Goal: Task Accomplishment & Management: Complete application form

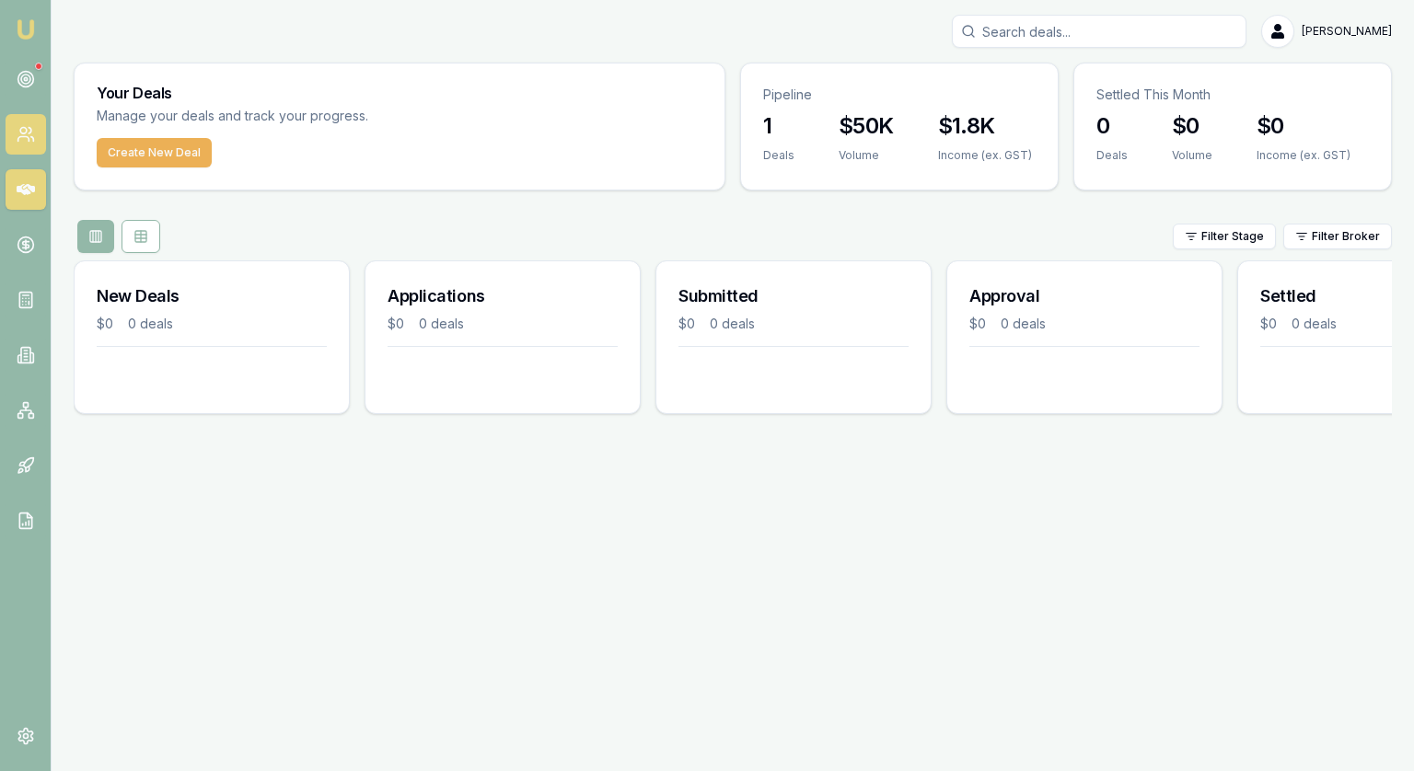
click at [28, 135] on icon at bounding box center [26, 134] width 18 height 18
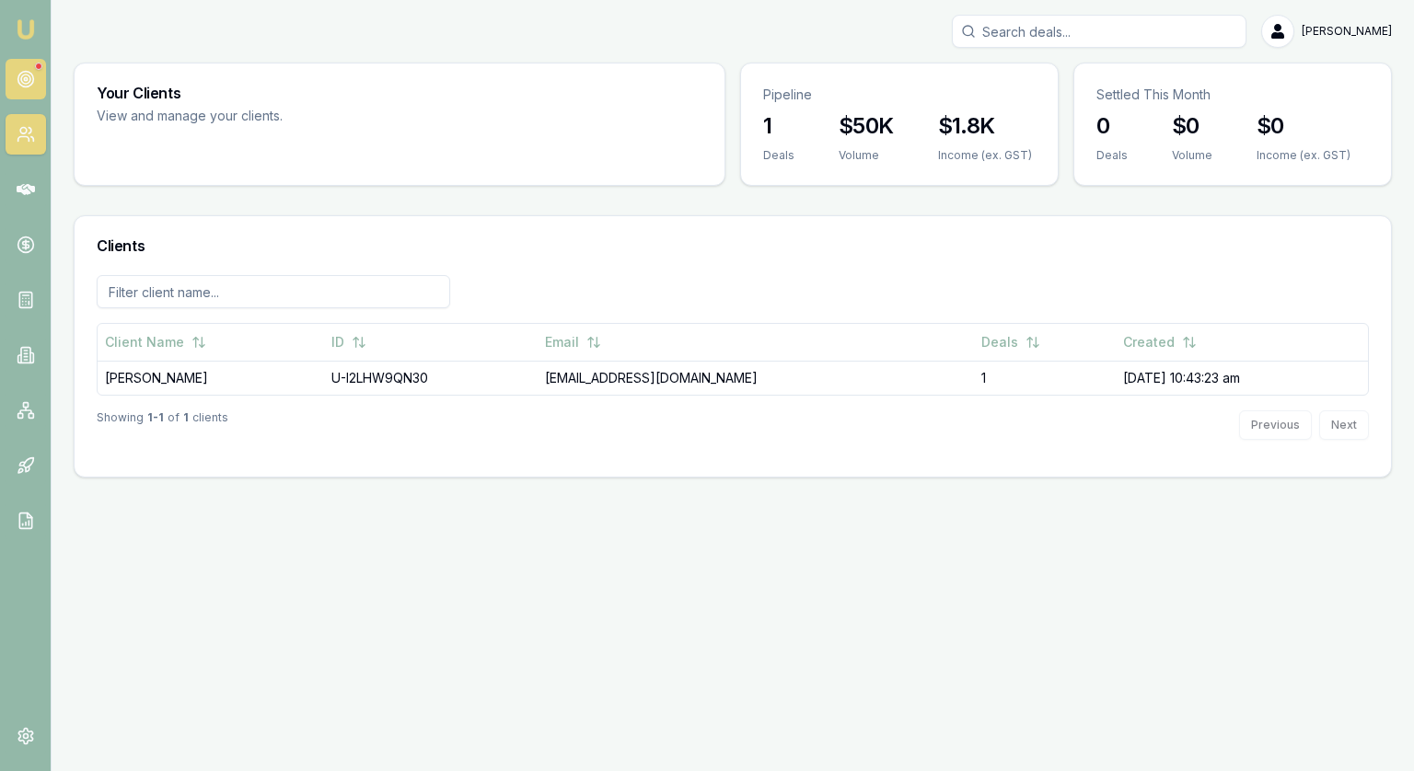
click at [25, 83] on circle at bounding box center [25, 79] width 9 height 9
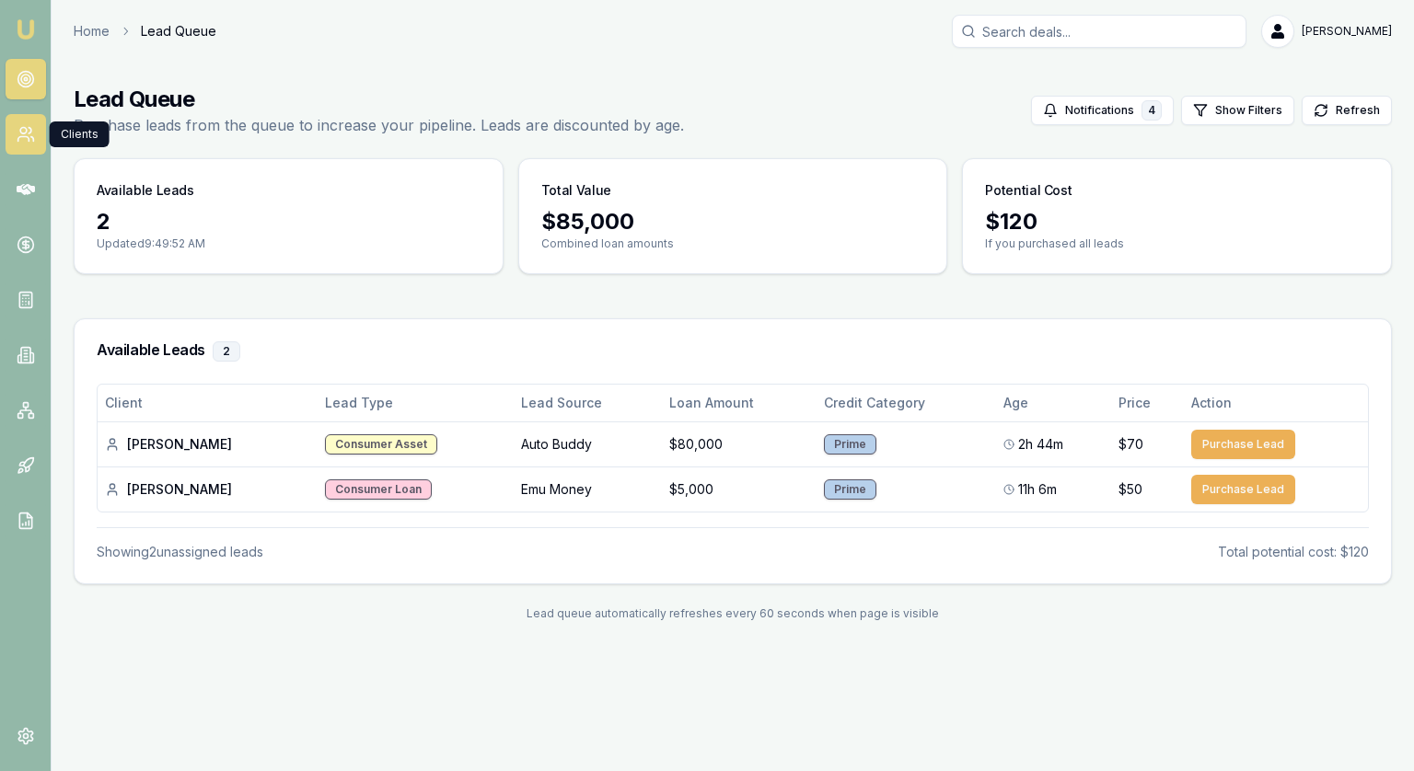
click at [17, 131] on icon at bounding box center [26, 134] width 18 height 18
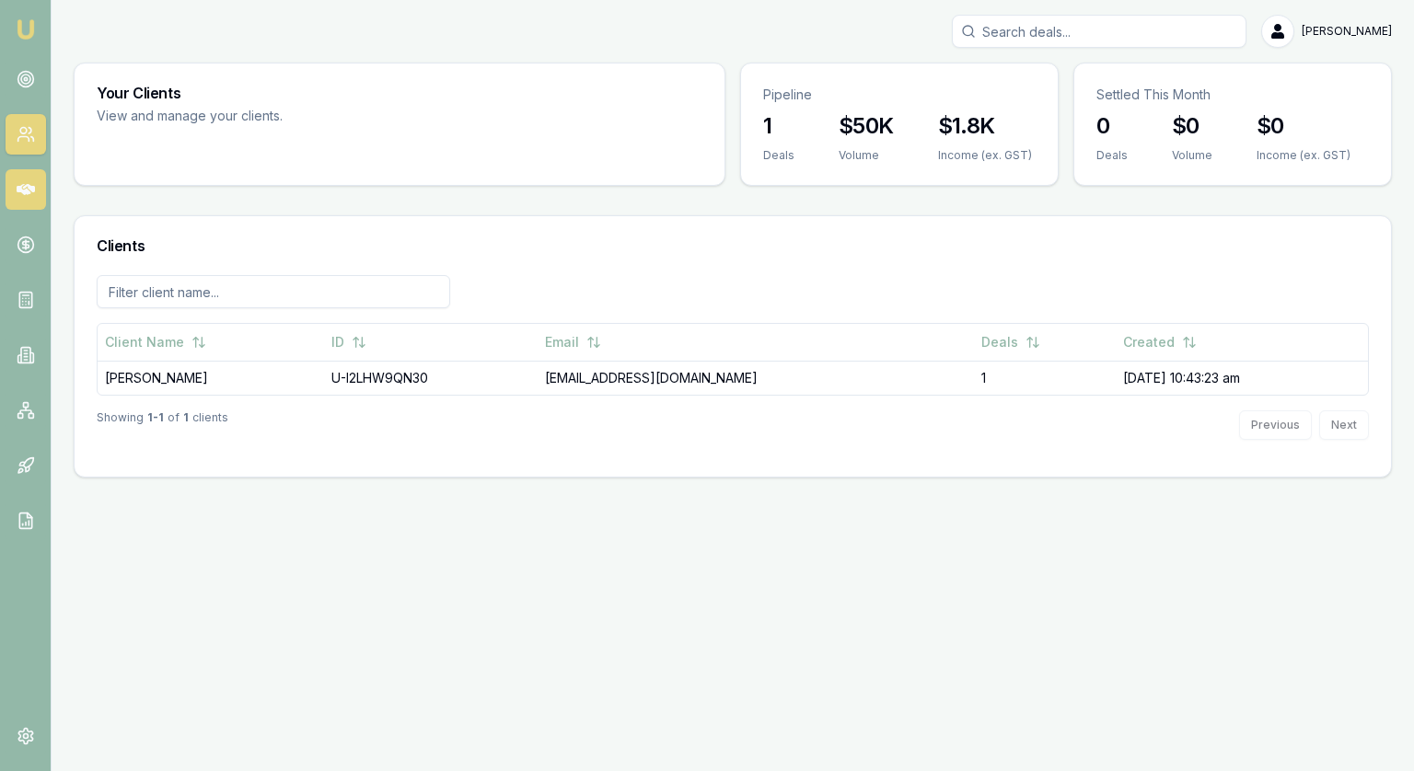
click at [17, 188] on icon at bounding box center [26, 189] width 18 height 11
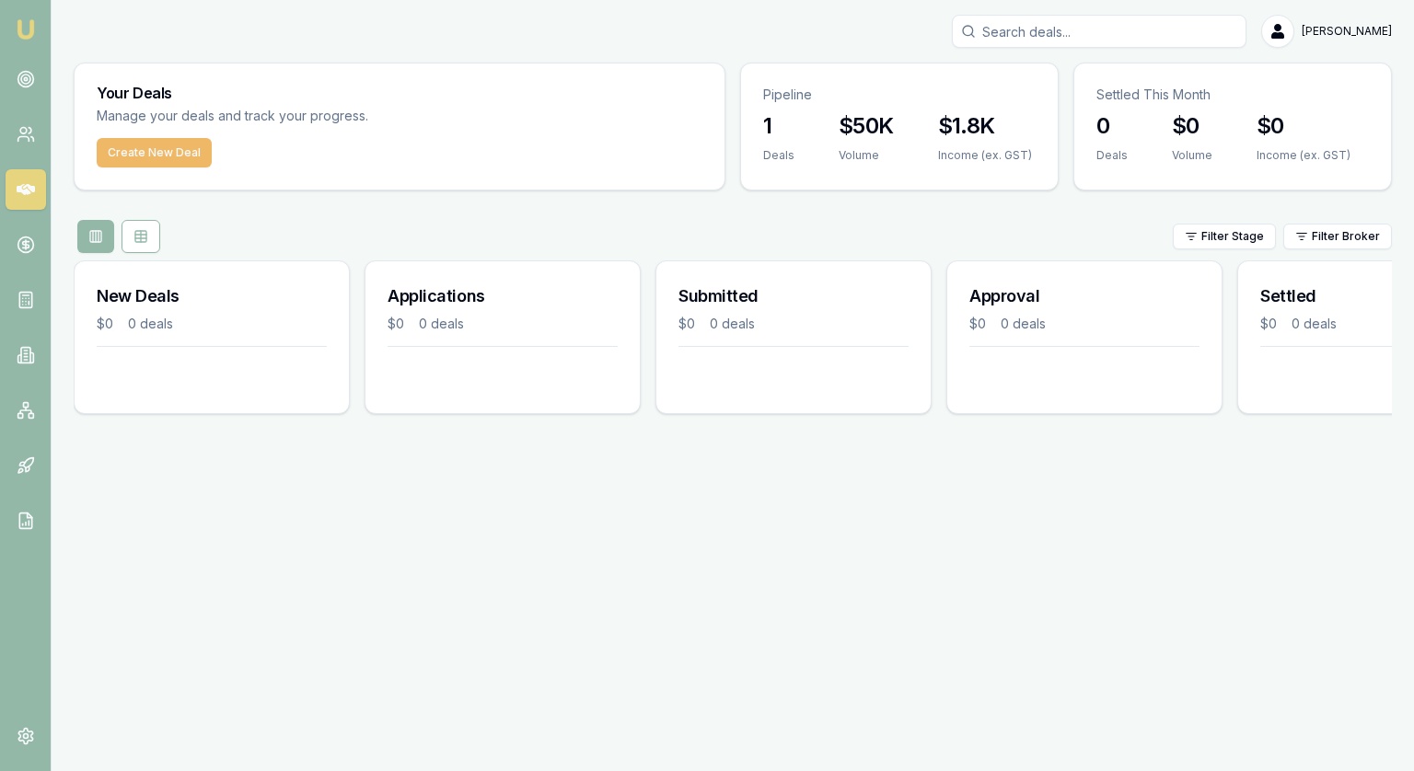
click at [158, 152] on button "Create New Deal" at bounding box center [154, 152] width 115 height 29
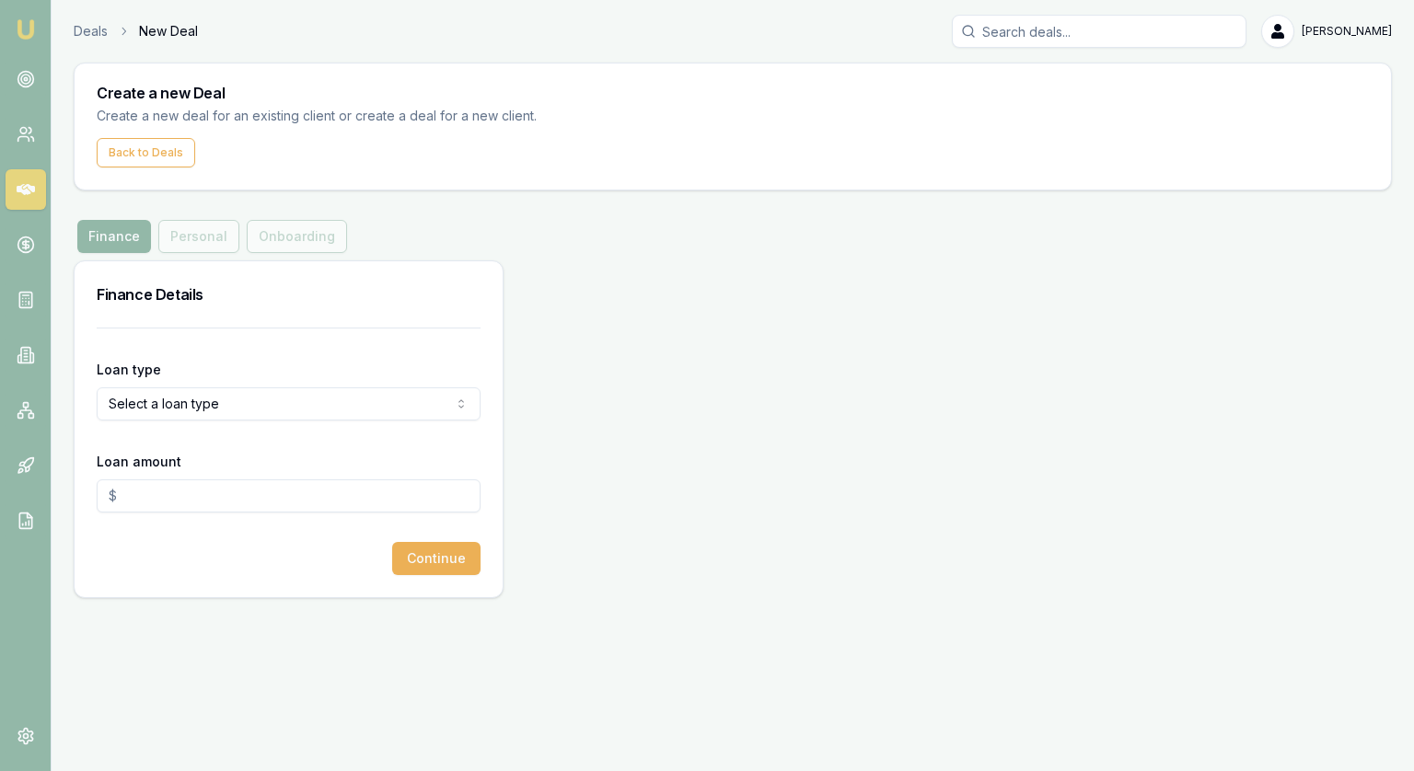
click at [122, 330] on form "Loan type Select a loan type Consumer Loan Consumer Asset Commercial Loan Comme…" at bounding box center [289, 452] width 384 height 248
click at [131, 372] on label "Loan type" at bounding box center [129, 370] width 64 height 16
click at [131, 388] on button "Select a loan type" at bounding box center [289, 404] width 384 height 33
click at [140, 395] on html "Emu Broker Deals New Deal [PERSON_NAME] Toggle Menu Create a new Deal Create a …" at bounding box center [707, 385] width 1414 height 771
click at [195, 228] on html "Emu Broker Deals New Deal [PERSON_NAME] Toggle Menu Create a new Deal Create a …" at bounding box center [707, 385] width 1414 height 771
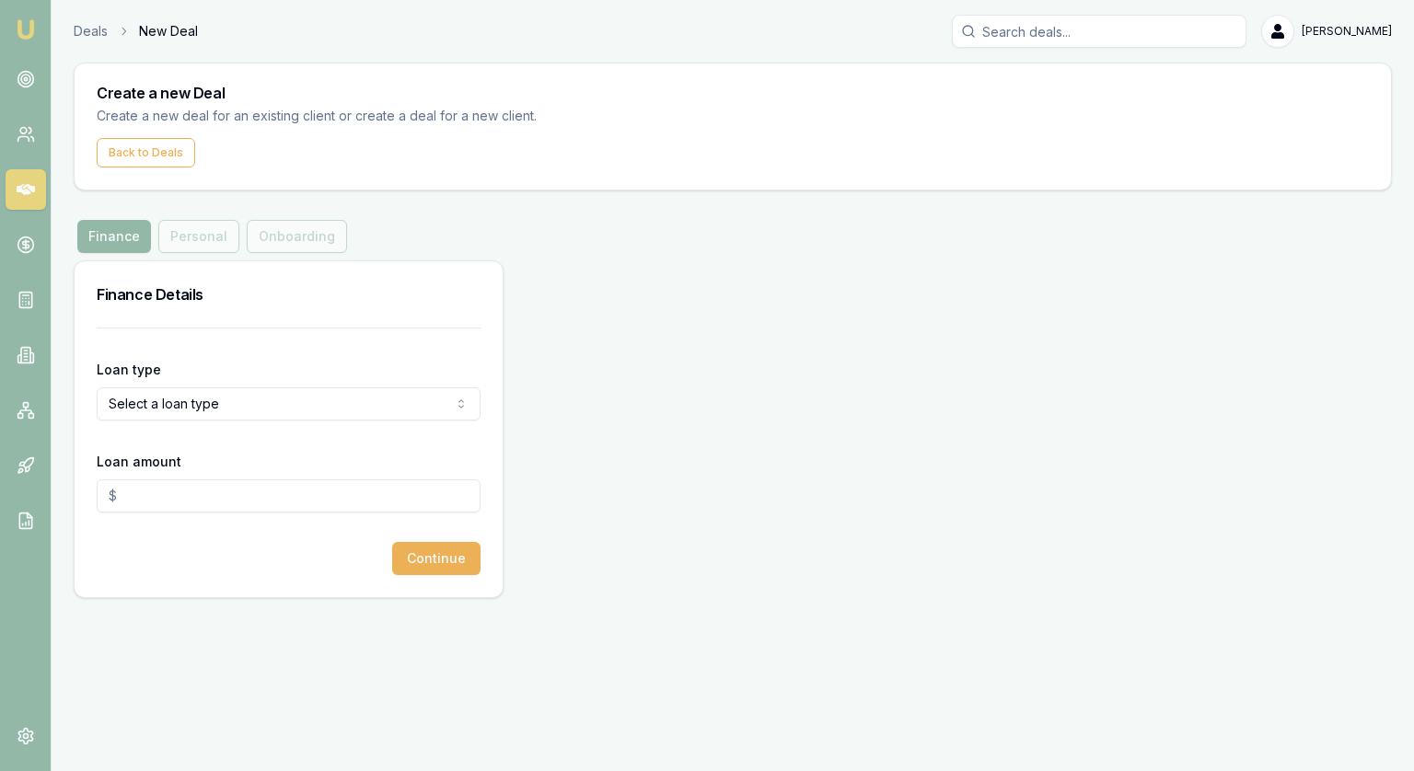
click at [195, 239] on div "Finance Personal Onboarding" at bounding box center [212, 236] width 277 height 33
click at [185, 343] on form "Loan type Select a loan type Consumer Loan Consumer Asset Commercial Loan Comme…" at bounding box center [289, 452] width 384 height 248
click at [166, 400] on html "Emu Broker Deals New Deal [PERSON_NAME] Toggle Menu Create a new Deal Create a …" at bounding box center [707, 385] width 1414 height 771
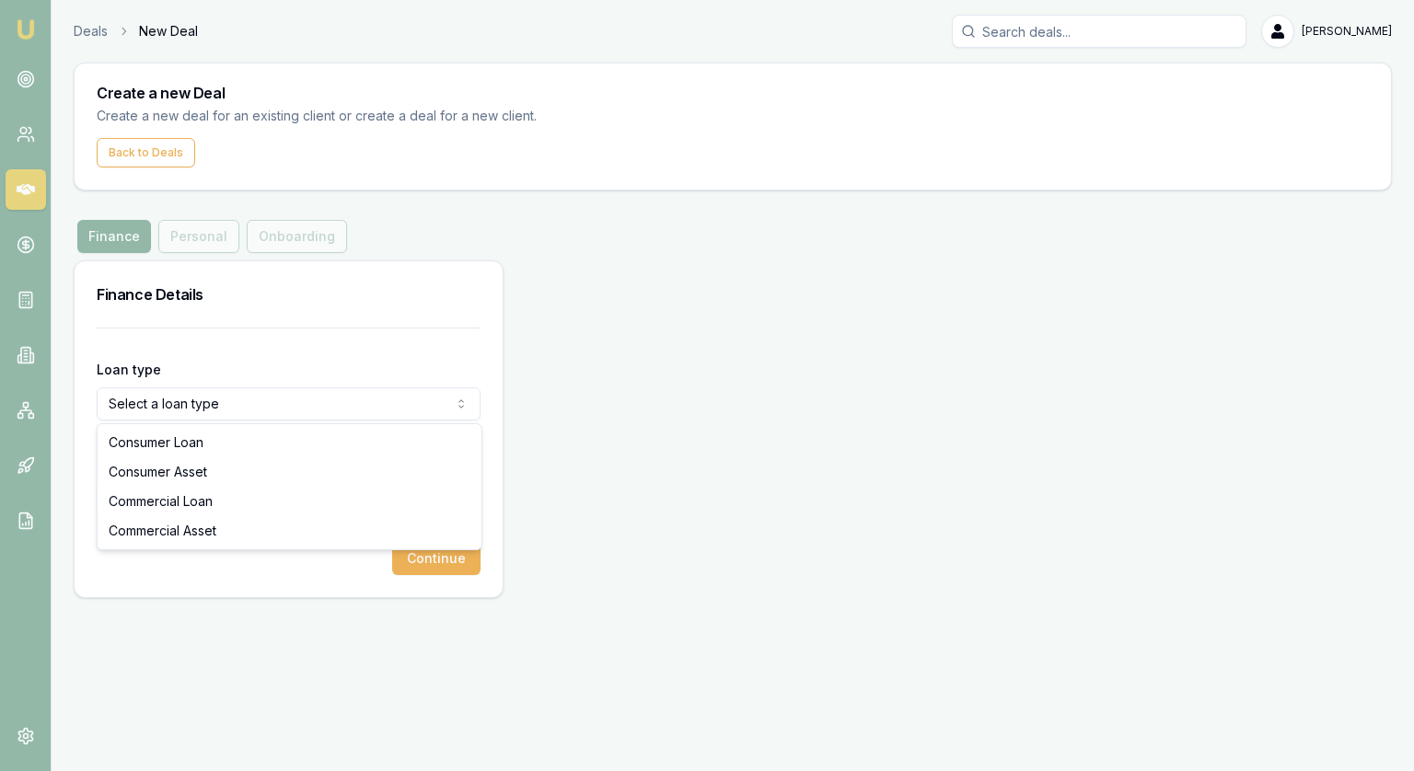
select select "CONSUMER_ASSET"
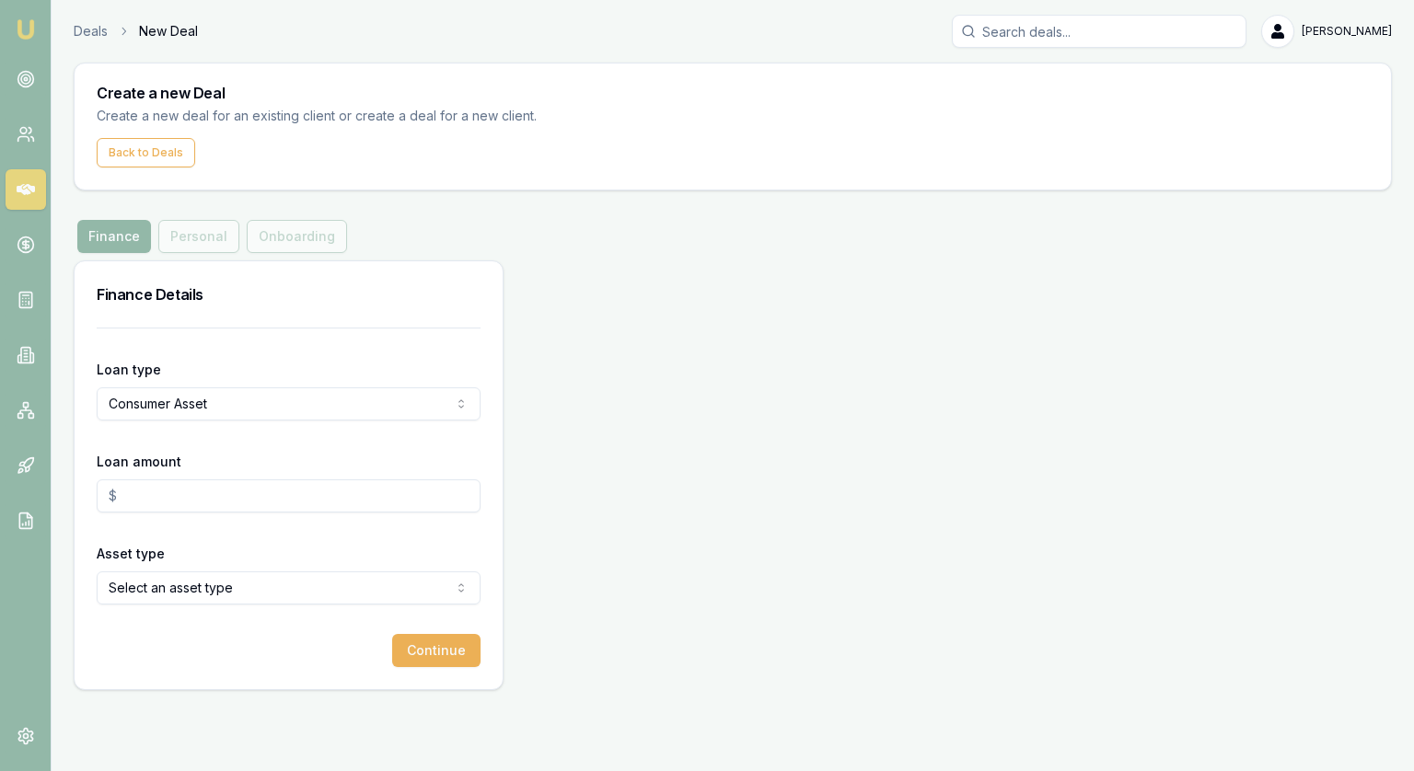
click at [156, 487] on input "Loan amount" at bounding box center [289, 496] width 384 height 33
type input "$0.00"
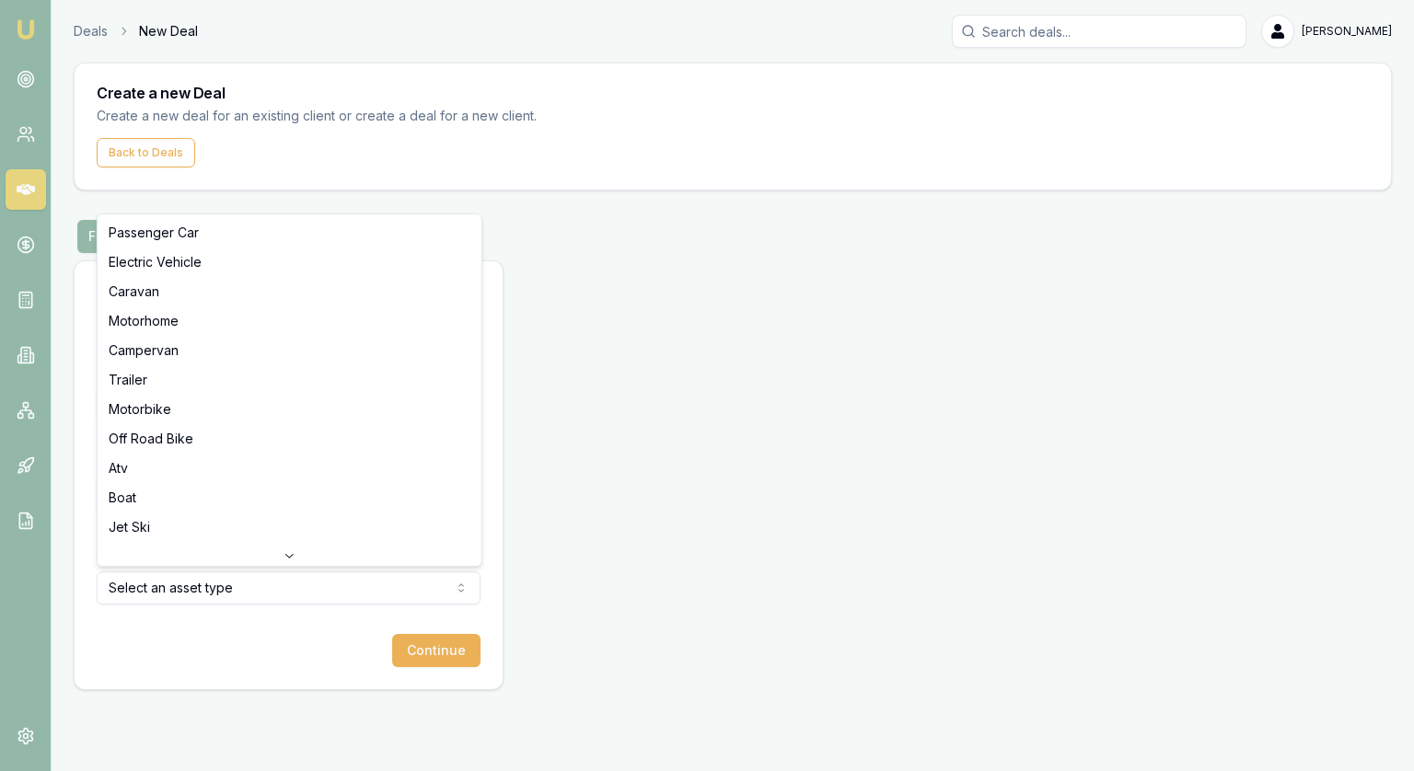
click at [190, 584] on html "Emu Broker Deals New Deal [PERSON_NAME] Toggle Menu Create a new Deal Create a …" at bounding box center [707, 385] width 1414 height 771
click at [563, 211] on html "Emu Broker Deals New Deal [PERSON_NAME] Toggle Menu Create a new Deal Create a …" at bounding box center [707, 385] width 1414 height 771
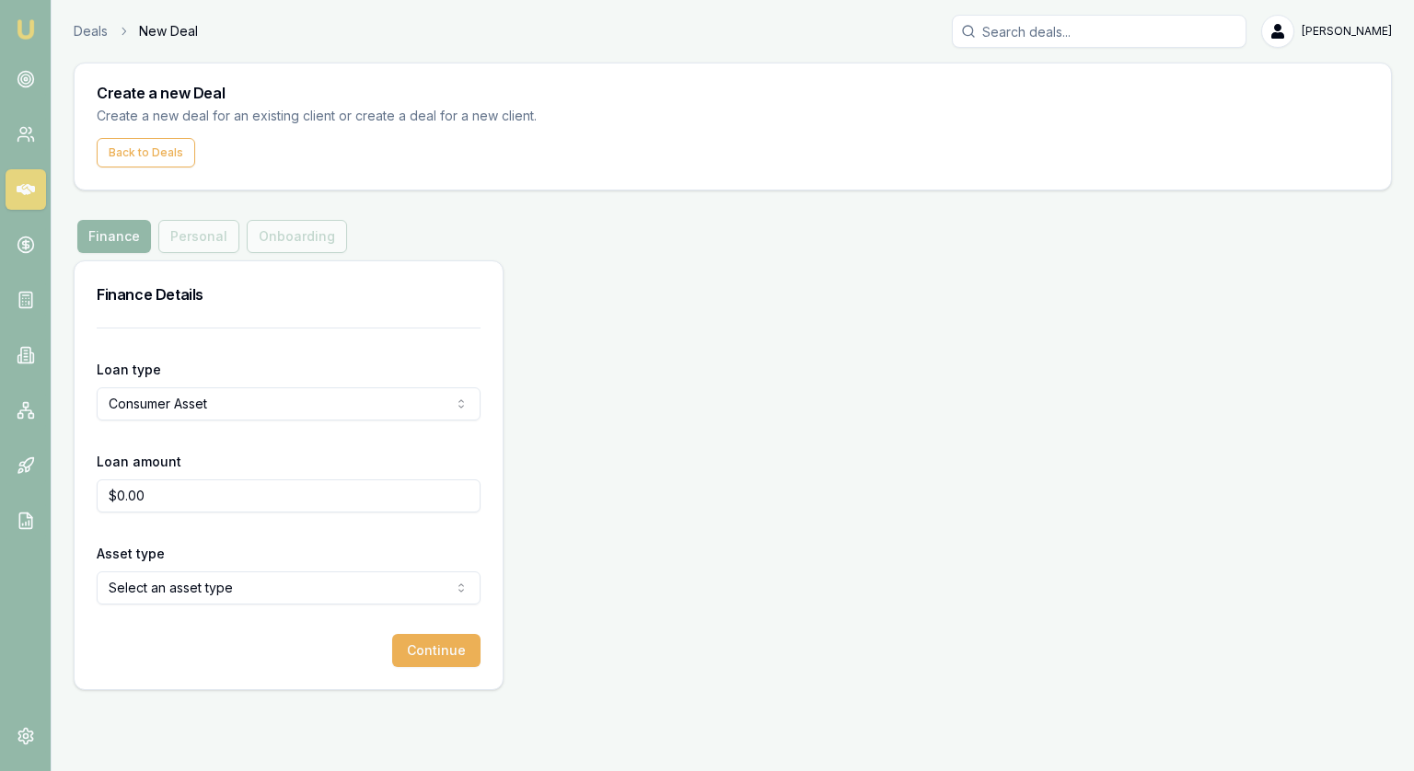
click at [190, 406] on html "Emu Broker Deals New Deal [PERSON_NAME] Toggle Menu Create a new Deal Create a …" at bounding box center [707, 385] width 1414 height 771
select select "CONSUMER_LOAN"
click at [174, 573] on html "Emu Broker Deals New Deal [PERSON_NAME] Toggle Menu Create a new Deal Create a …" at bounding box center [707, 385] width 1414 height 771
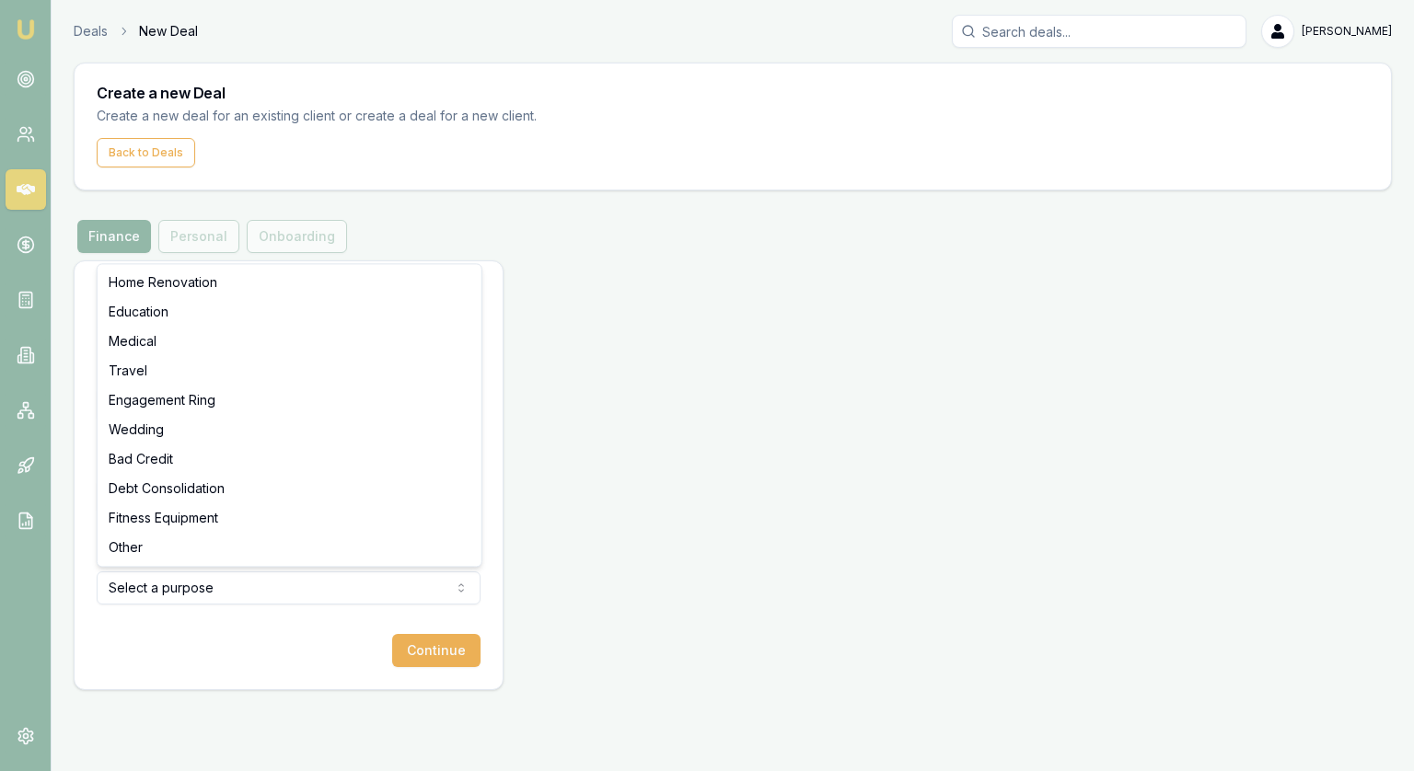
select select "DEBT_CONSOLIDATION"
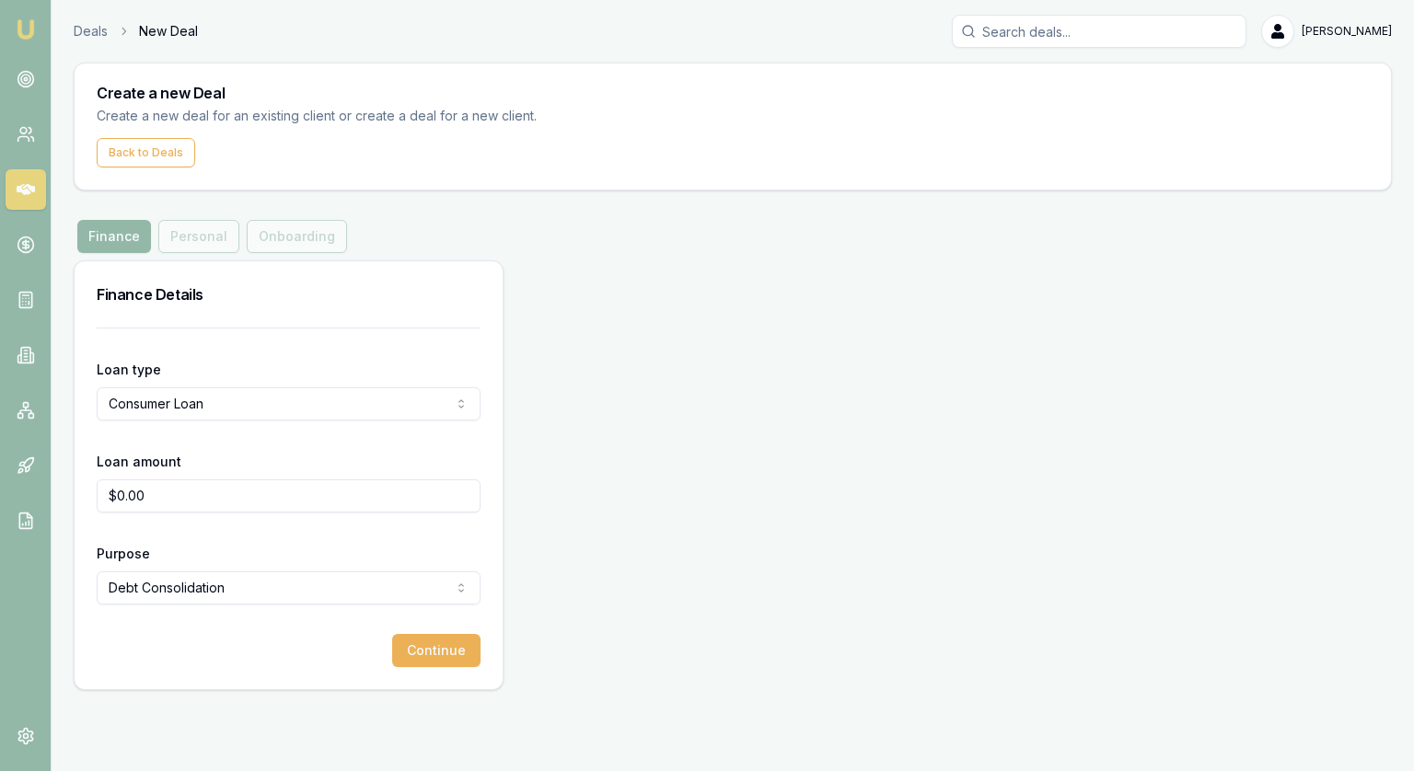
click at [162, 489] on input "$0.00" at bounding box center [289, 496] width 384 height 33
drag, startPoint x: 162, startPoint y: 492, endPoint x: 98, endPoint y: 496, distance: 63.7
click at [98, 496] on input "$0.00" at bounding box center [289, 496] width 384 height 33
click at [276, 546] on div "Purpose Debt Consolidation Home Renovation Education Medical Travel Engagement …" at bounding box center [289, 573] width 384 height 63
click at [188, 500] on input "$50,000.00" at bounding box center [289, 496] width 384 height 33
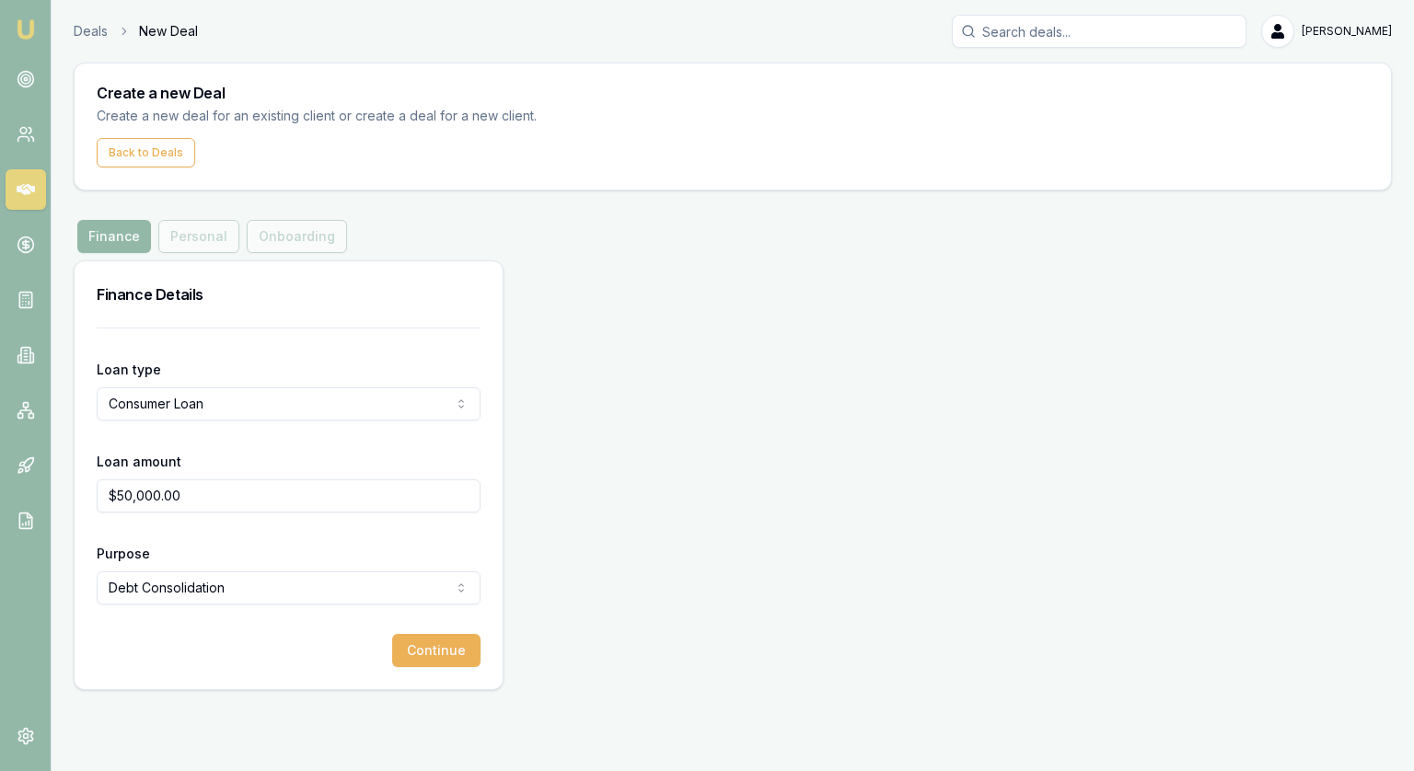
click at [188, 500] on input "$50,000.00" at bounding box center [289, 496] width 384 height 33
type input "$35,000.00"
click at [229, 544] on div "Purpose Debt Consolidation Home Renovation Education Medical Travel Engagement …" at bounding box center [289, 573] width 384 height 63
click at [448, 637] on button "Continue" at bounding box center [436, 650] width 88 height 33
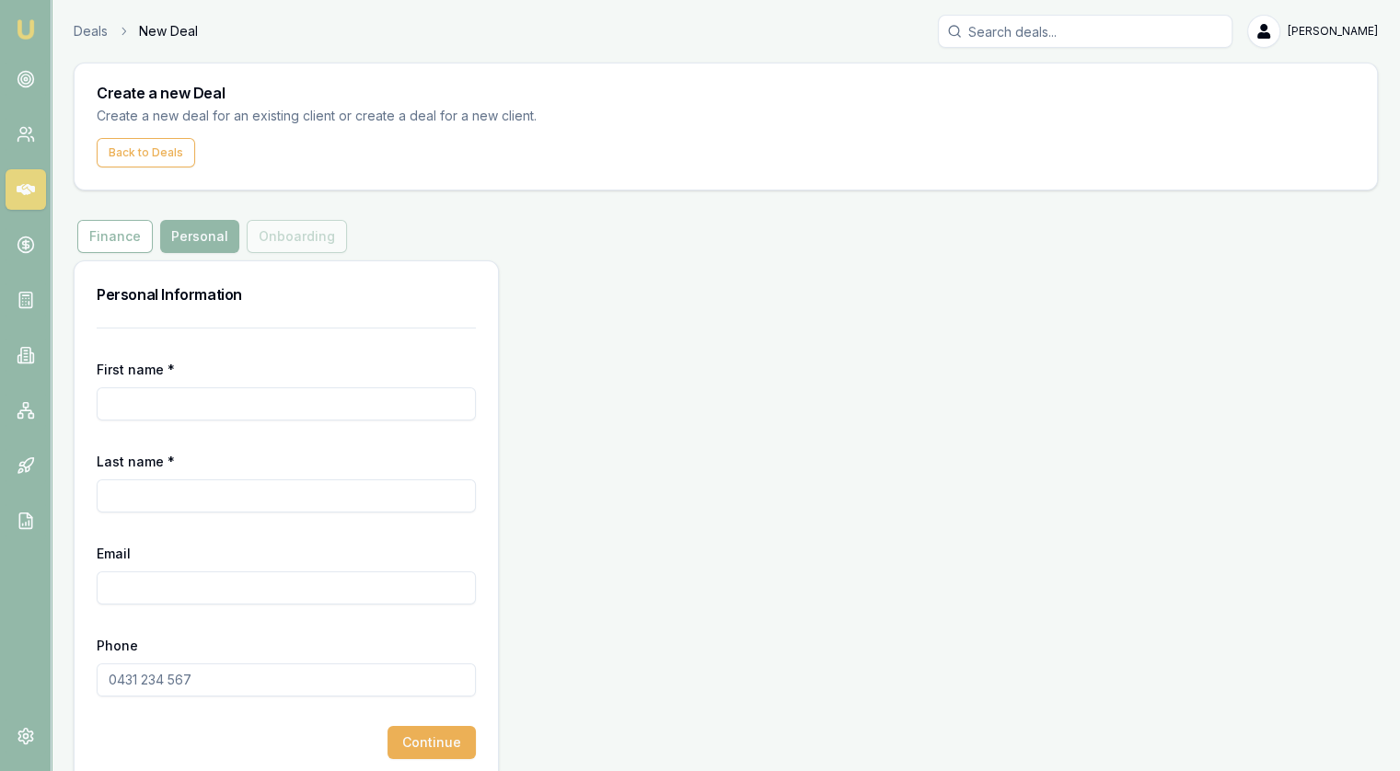
click at [206, 393] on input "First name *" at bounding box center [286, 404] width 379 height 33
type input "[PERSON_NAME]"
paste input ""[EMAIL_ADDRESS][DOMAIN_NAME]" <[EMAIL_ADDRESS][DOMAIN_NAME]>"
type input ""[EMAIL_ADDRESS][DOMAIN_NAME]" <[EMAIL_ADDRESS][DOMAIN_NAME]>"
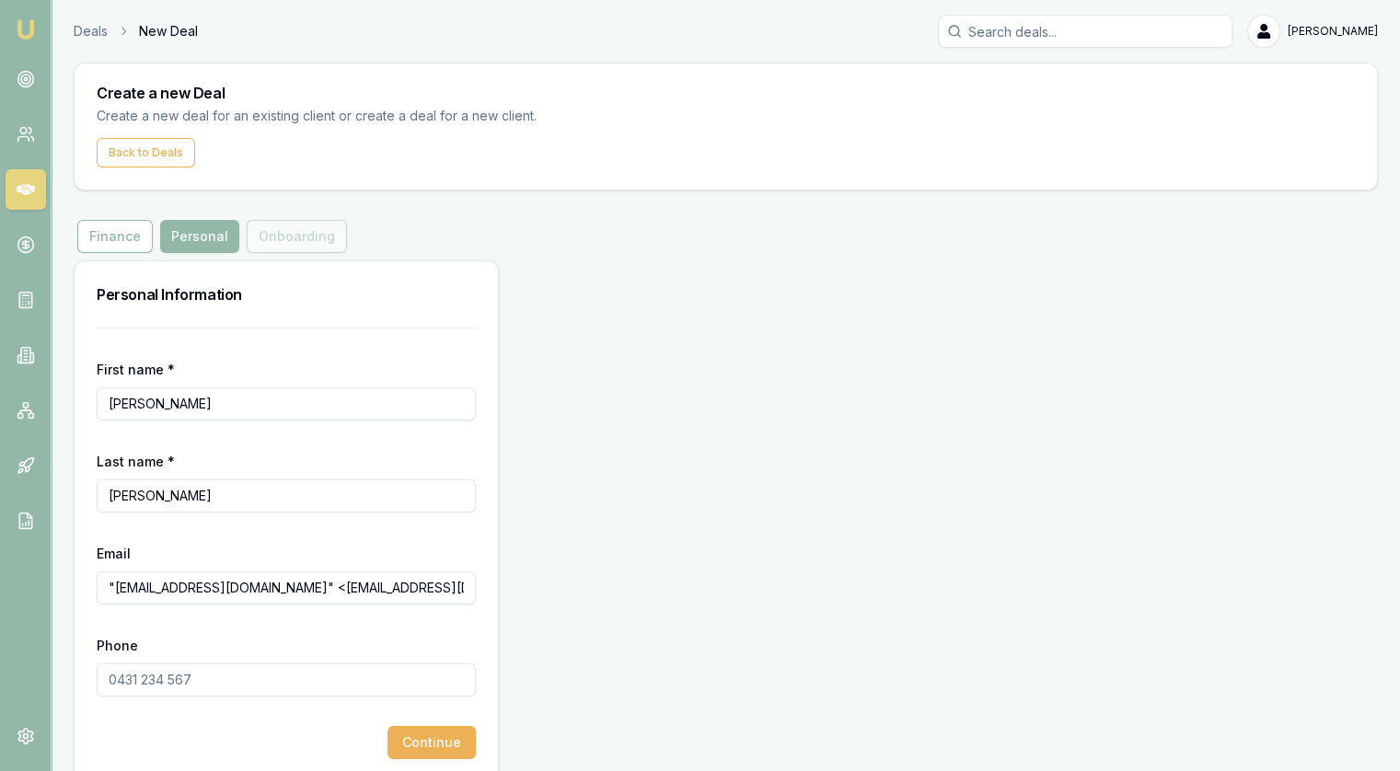
drag, startPoint x: 429, startPoint y: 592, endPoint x: 0, endPoint y: 584, distance: 429.0
click at [0, 584] on div "Emu Broker Deals New Deal [PERSON_NAME] Toggle Menu Create a new Deal Create a …" at bounding box center [700, 398] width 1400 height 797
paste input "[EMAIL_ADDRESS][DOMAIN_NAME]"
type input "[EMAIL_ADDRESS][DOMAIN_NAME]"
click at [183, 687] on input "Phone" at bounding box center [286, 680] width 379 height 33
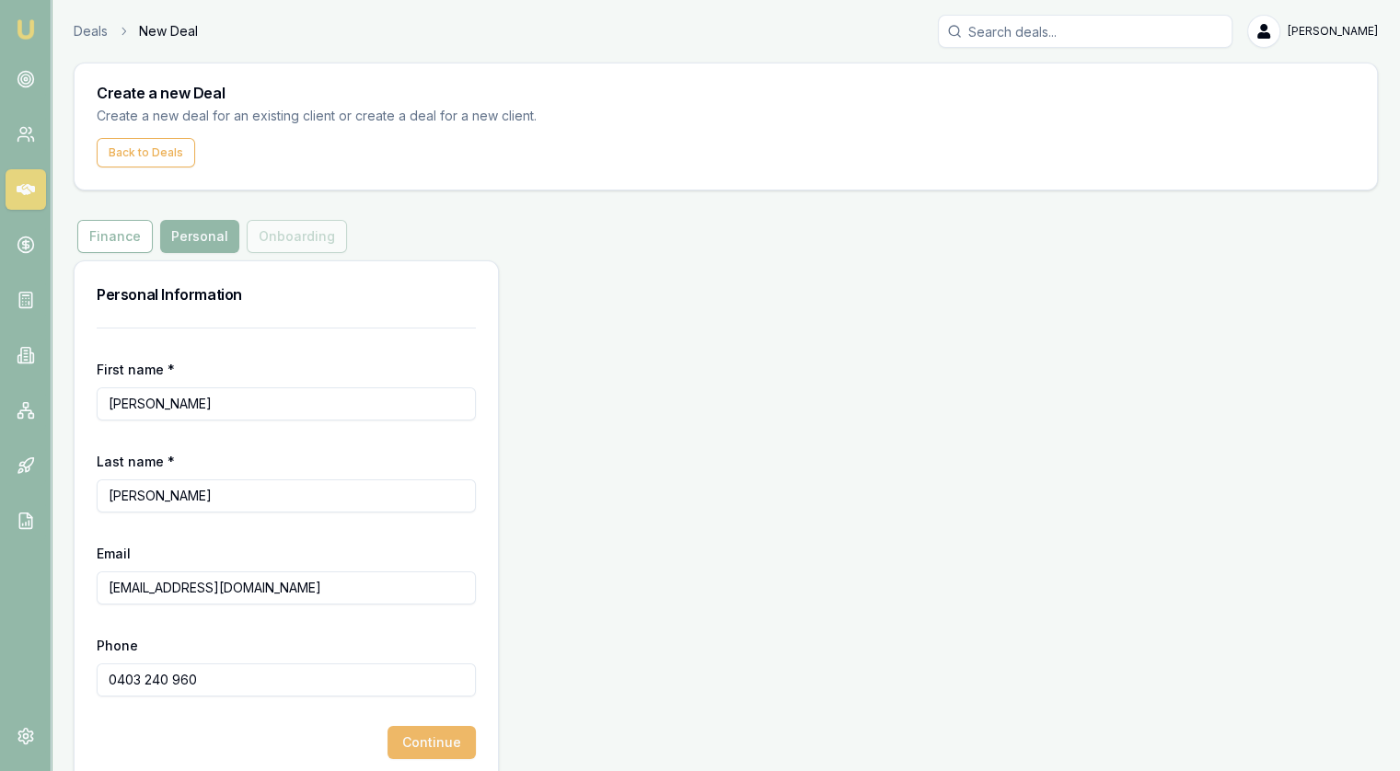
type input "0403 240 960"
click at [428, 745] on button "Continue" at bounding box center [432, 742] width 88 height 33
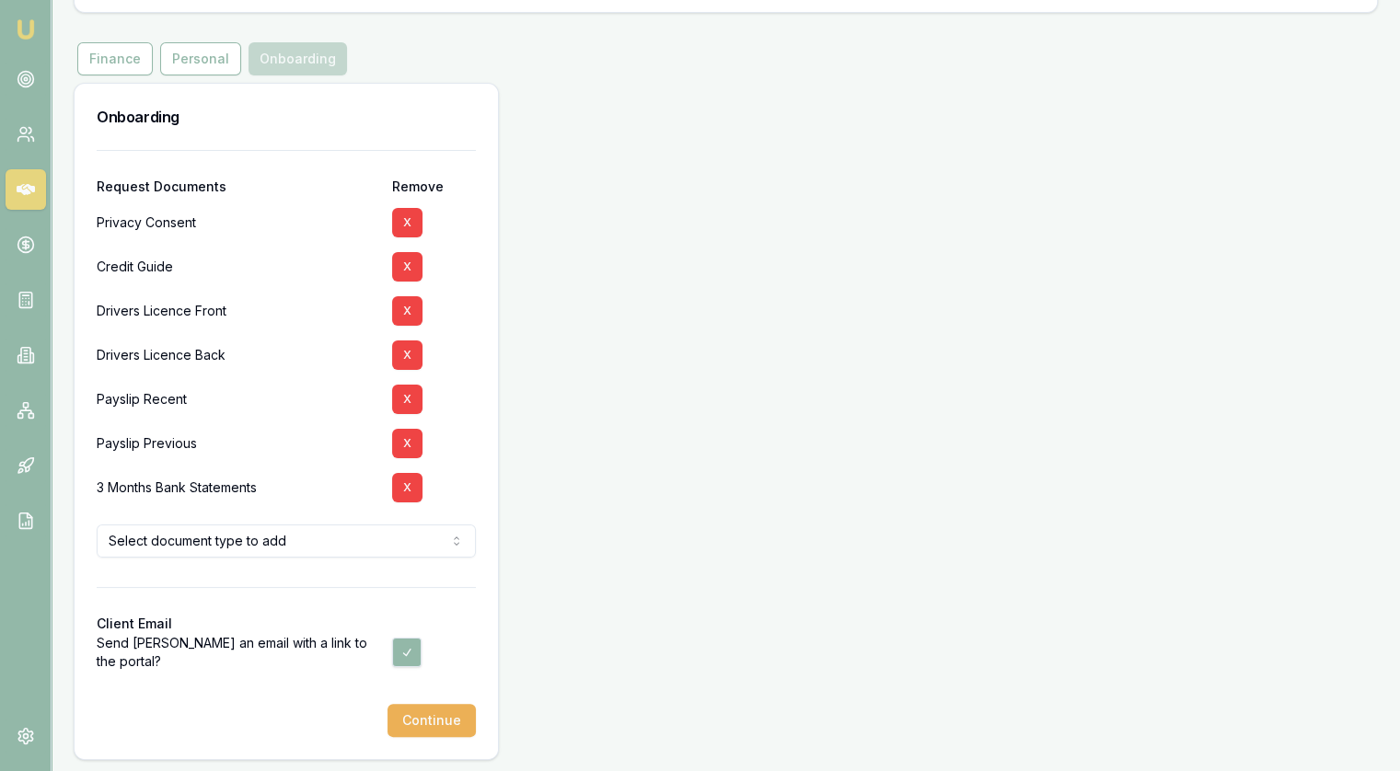
scroll to position [180, 0]
click at [407, 397] on button "X" at bounding box center [407, 397] width 30 height 29
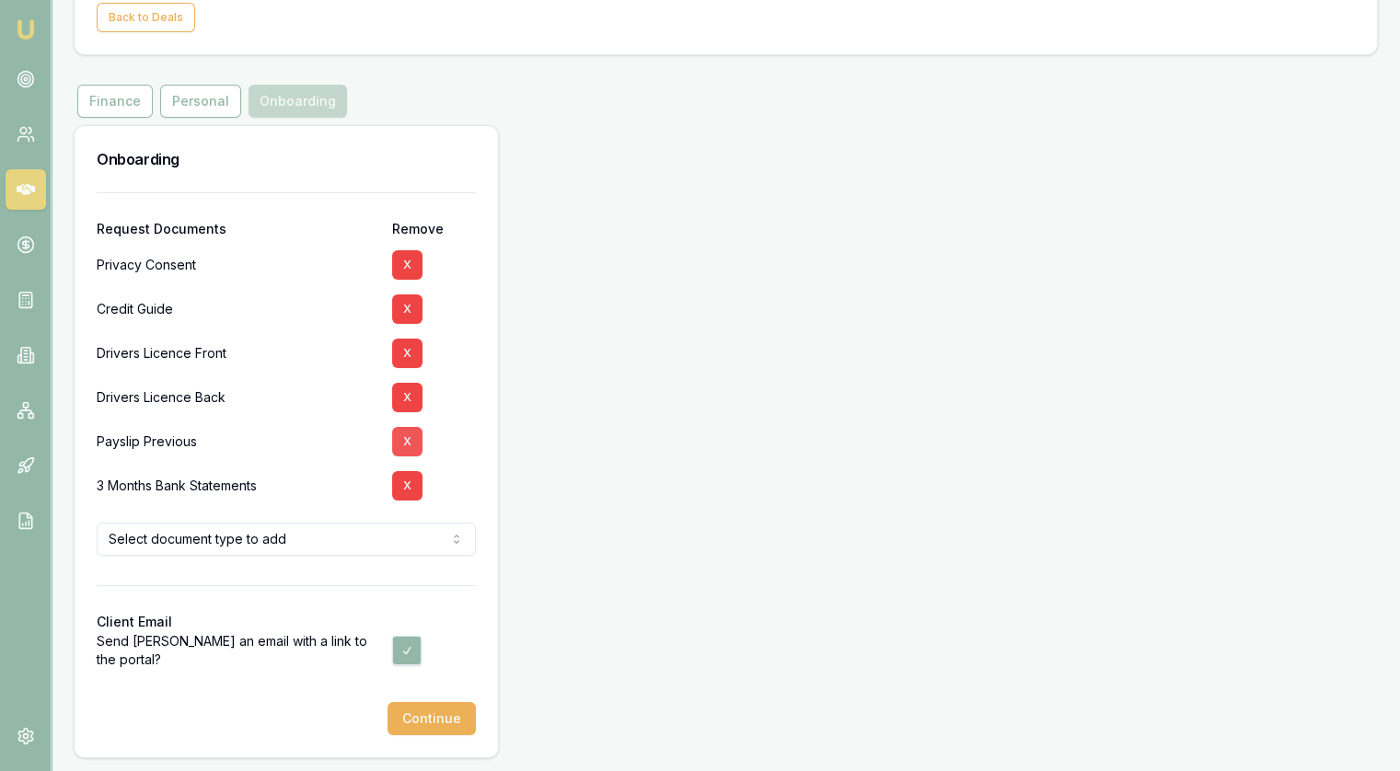
click at [405, 435] on button "X" at bounding box center [407, 441] width 30 height 29
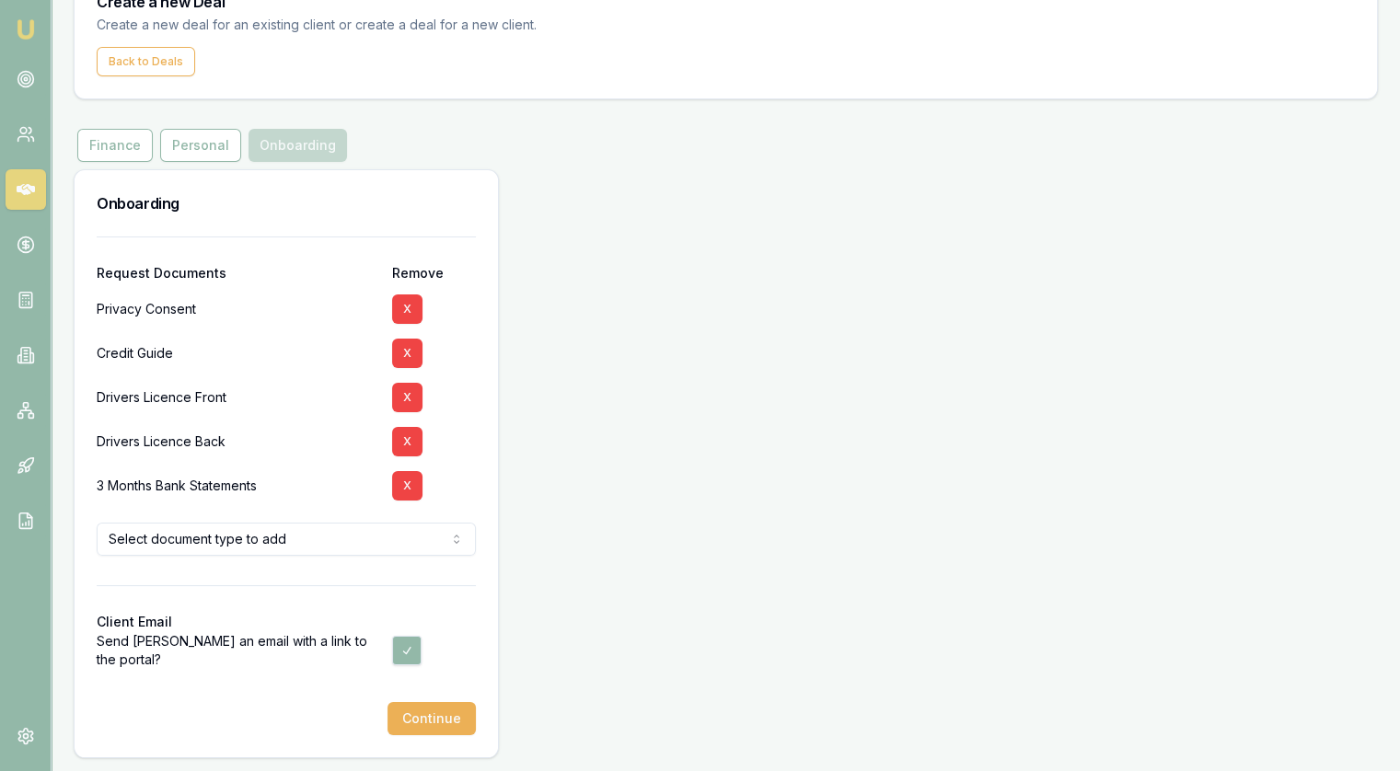
click at [431, 544] on html "Emu Broker Deals New Deal [PERSON_NAME] Toggle Menu Create a new Deal Create a …" at bounding box center [700, 294] width 1400 height 771
click at [490, 524] on html "Emu Broker Deals New Deal [PERSON_NAME] Toggle Menu Create a new Deal Create a …" at bounding box center [700, 294] width 1400 height 771
click at [273, 542] on html "Emu Broker Deals New Deal [PERSON_NAME] Toggle Menu Create a new Deal Create a …" at bounding box center [700, 294] width 1400 height 771
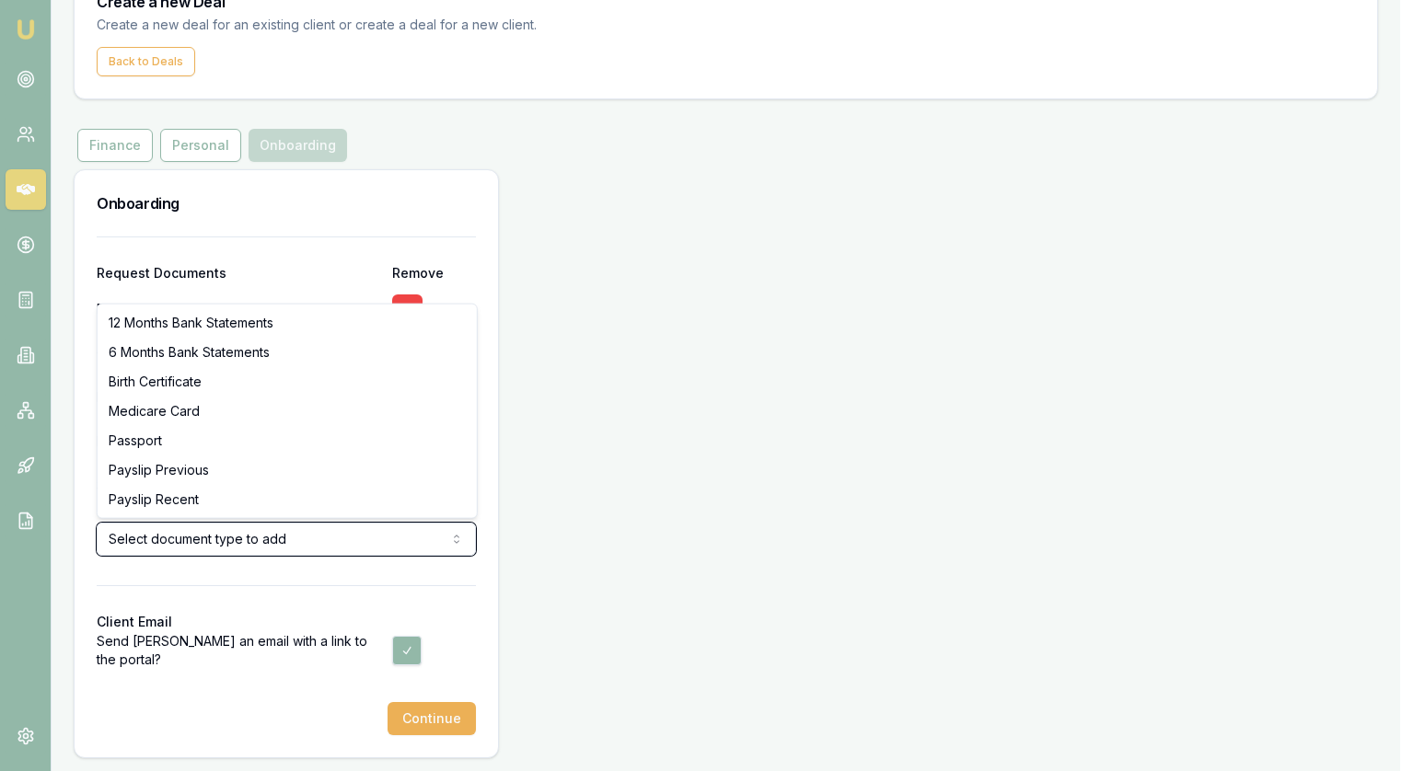
click at [497, 274] on html "Emu Broker Deals New Deal [PERSON_NAME] Toggle Menu Create a new Deal Create a …" at bounding box center [707, 294] width 1414 height 771
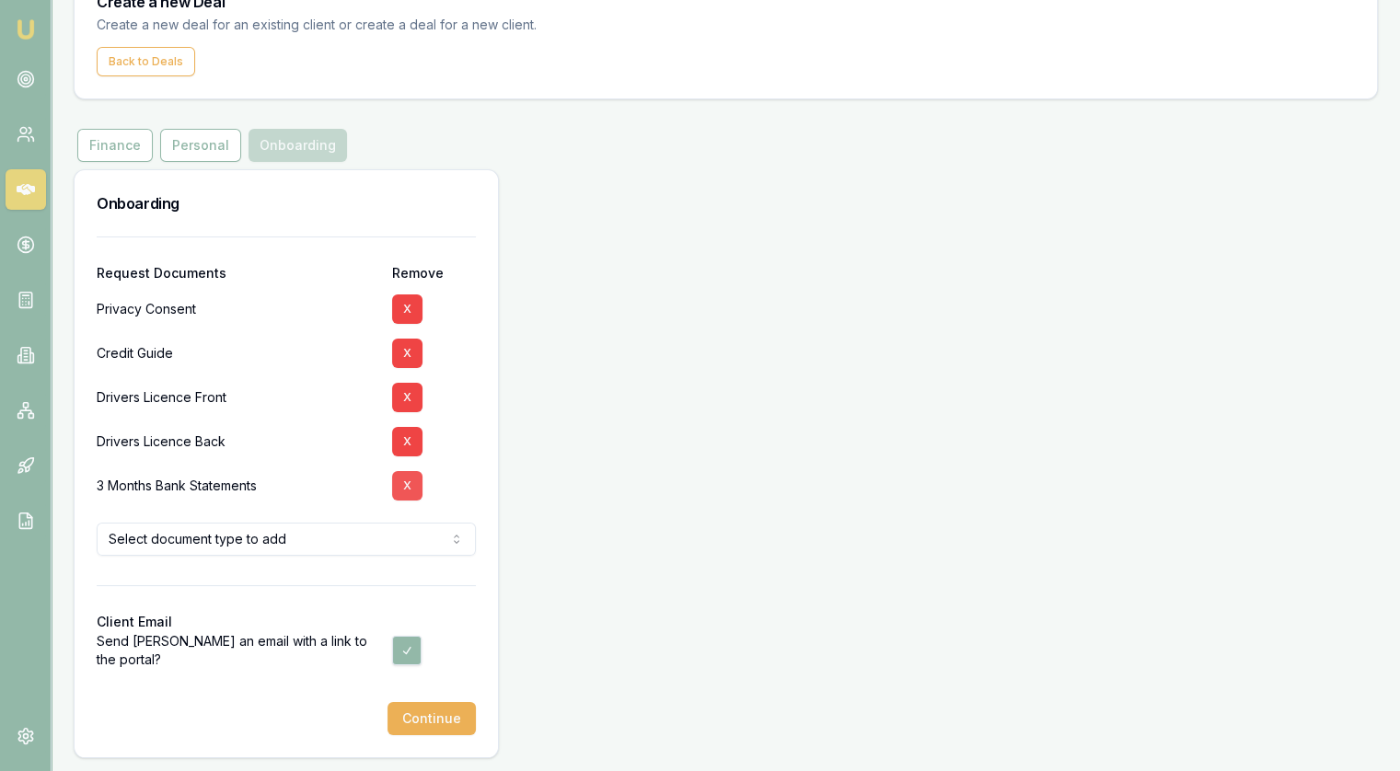
click at [412, 485] on button "X" at bounding box center [407, 485] width 30 height 29
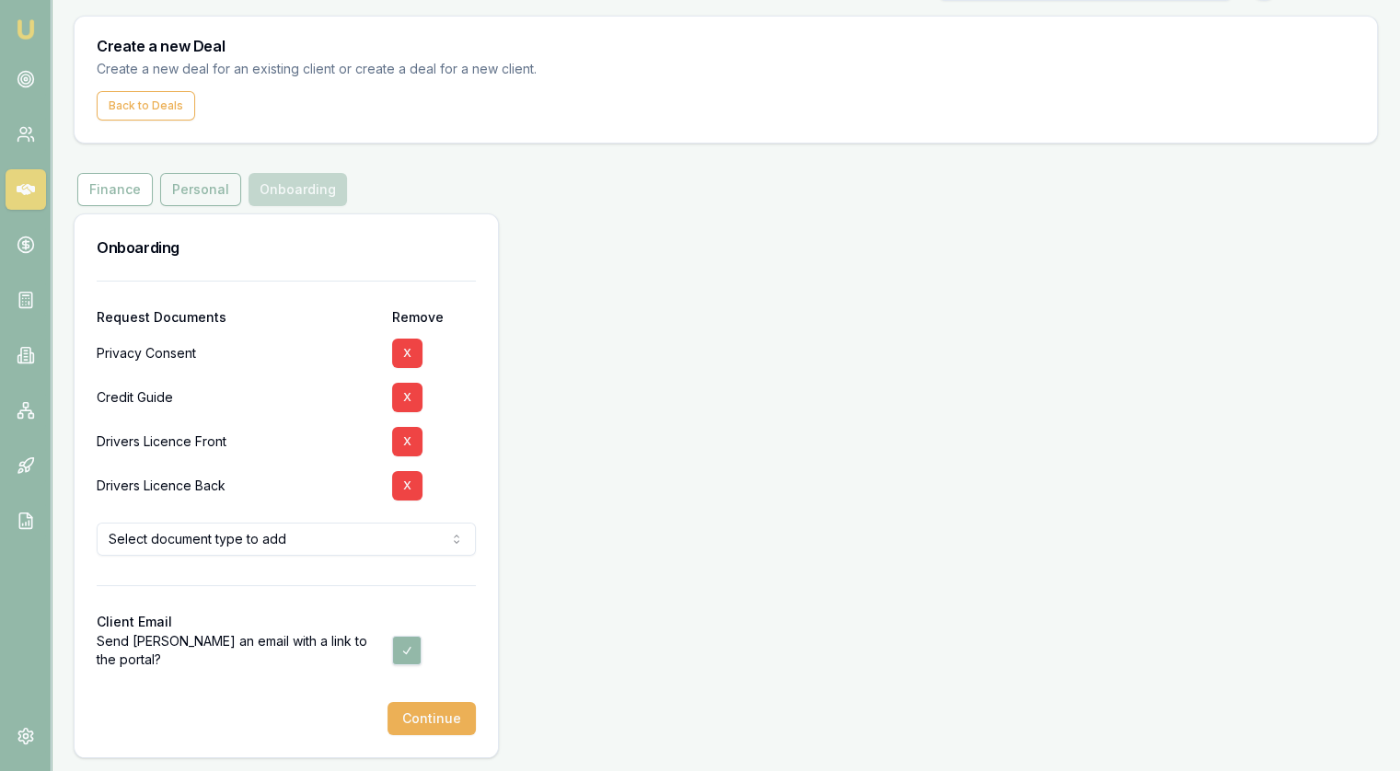
click at [200, 187] on button "Personal" at bounding box center [200, 189] width 81 height 33
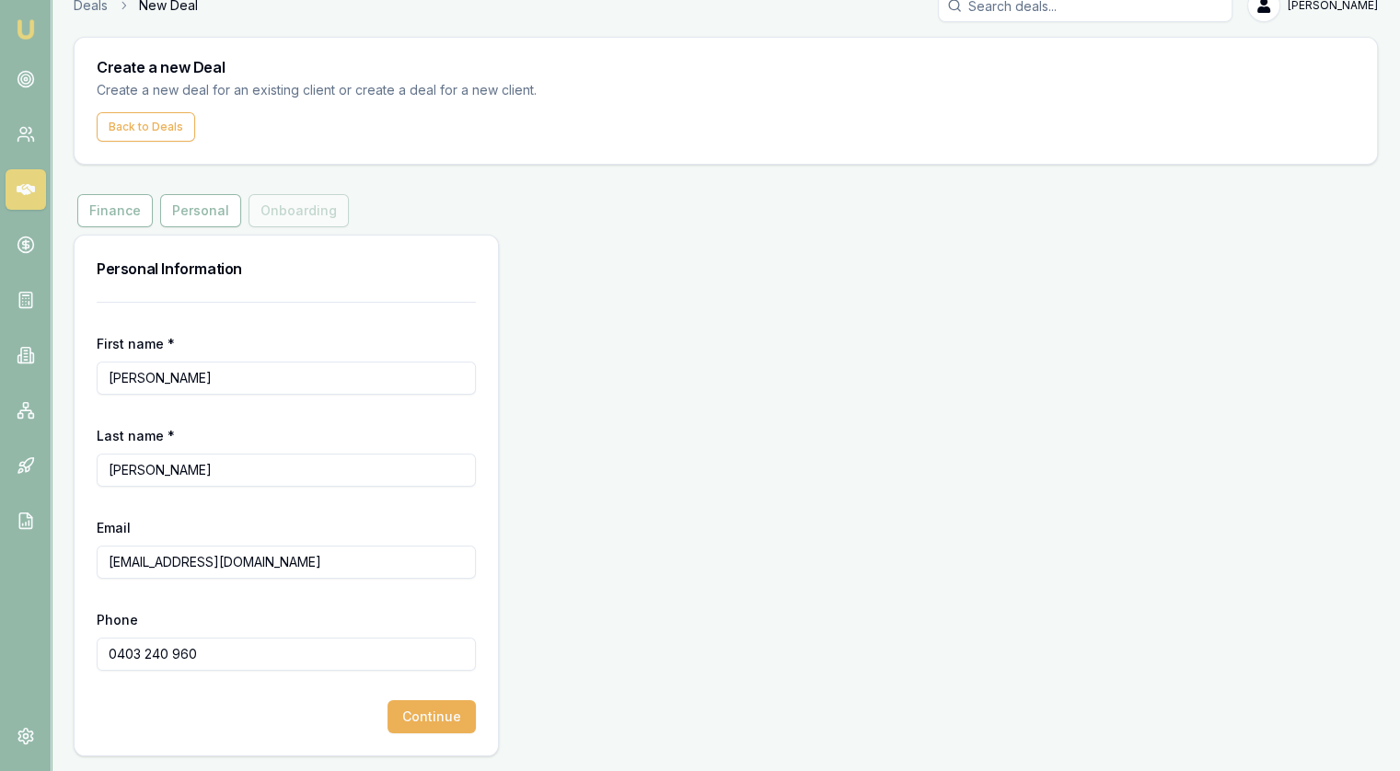
scroll to position [24, 0]
click at [118, 215] on button "Finance" at bounding box center [114, 212] width 75 height 33
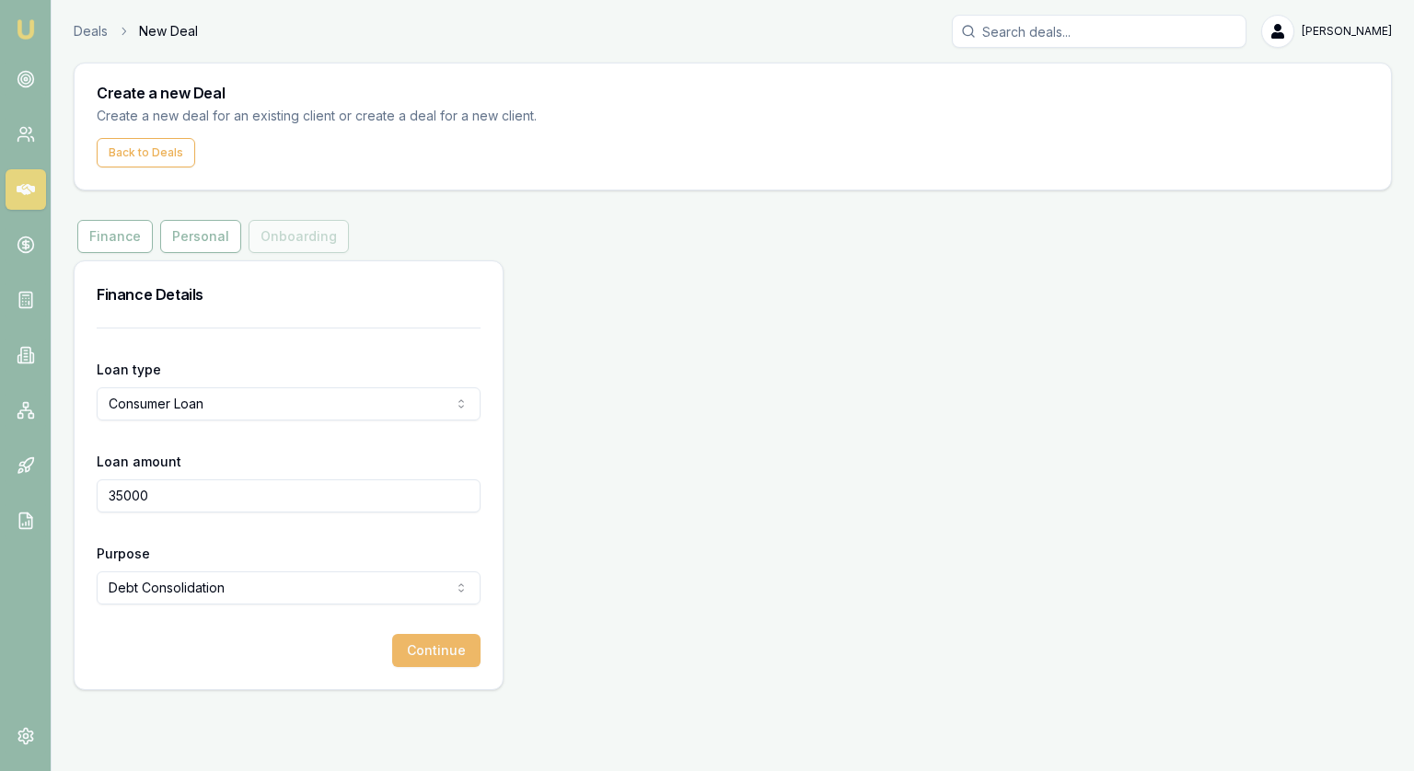
click at [441, 649] on button "Continue" at bounding box center [436, 650] width 88 height 33
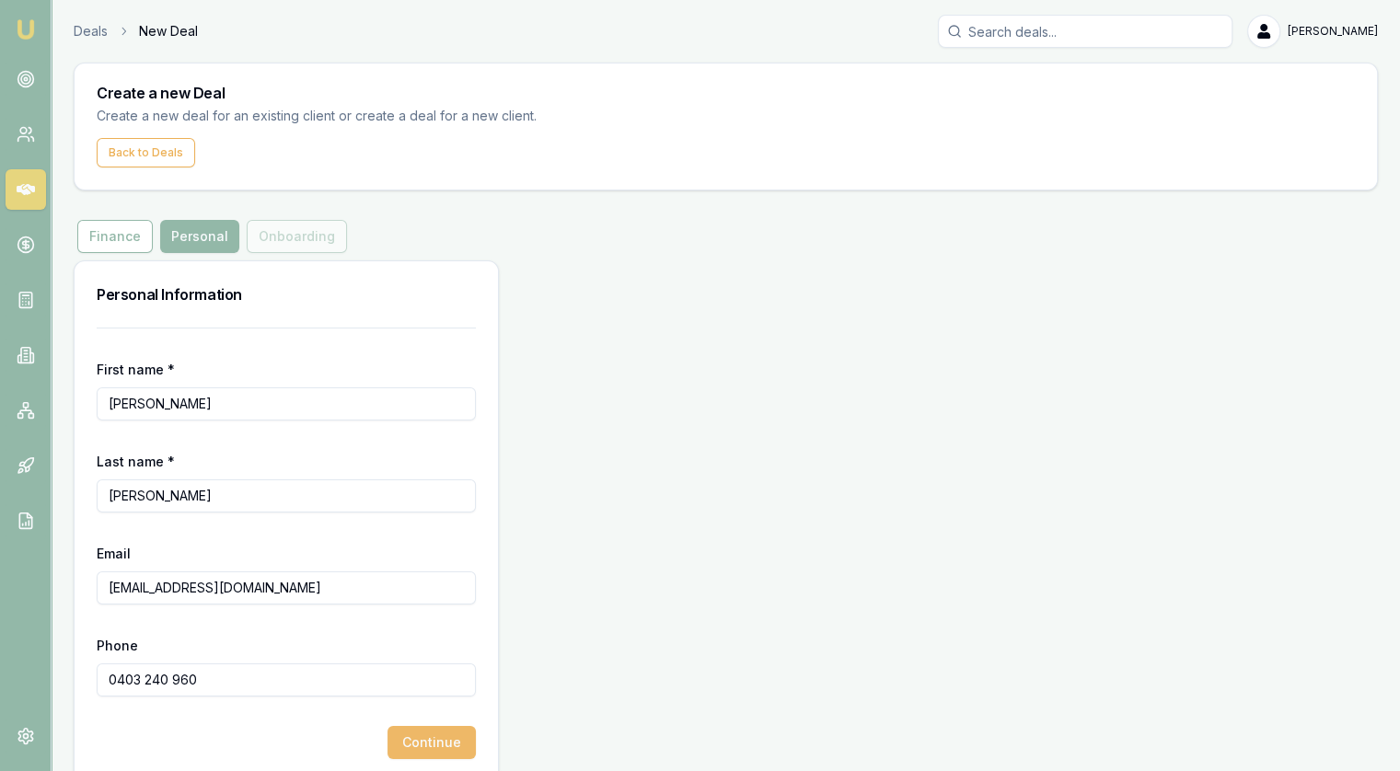
click at [444, 743] on button "Continue" at bounding box center [432, 742] width 88 height 33
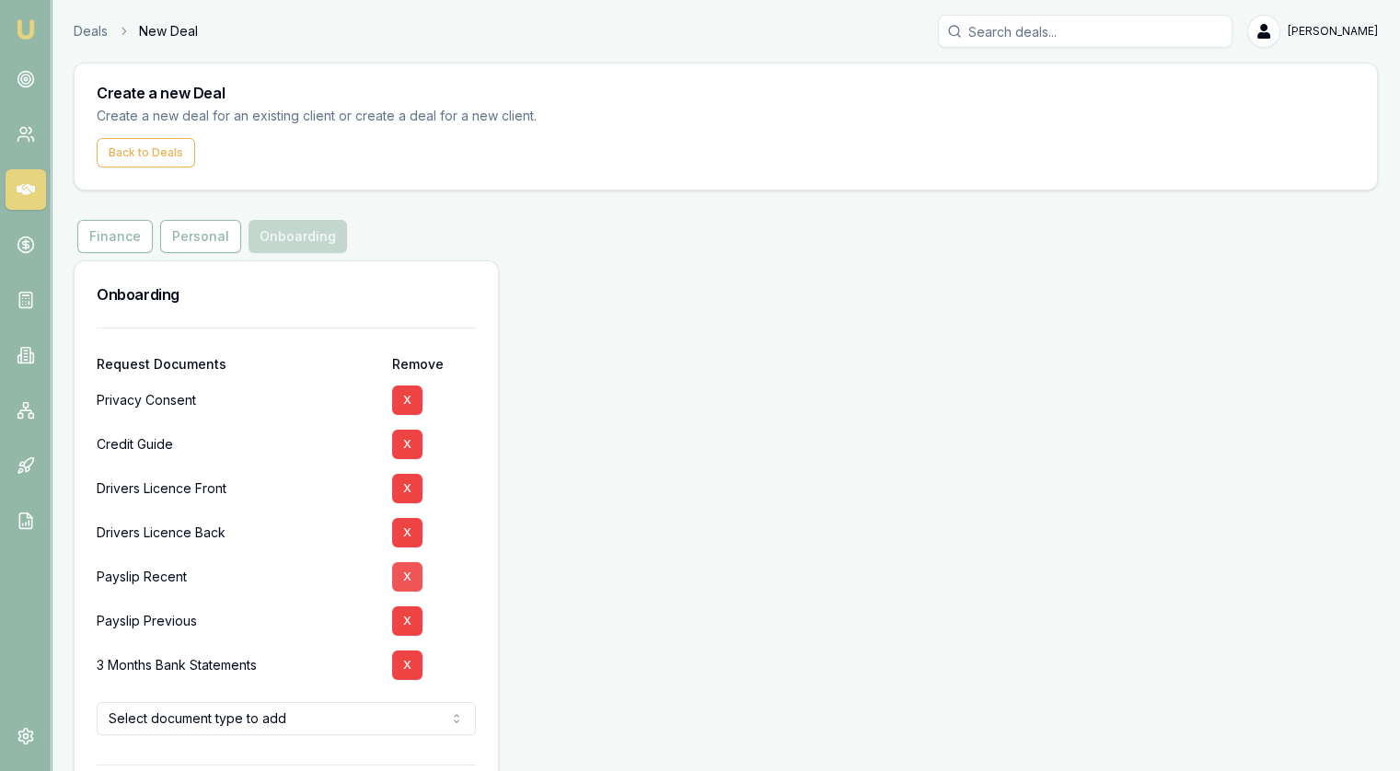
click at [408, 572] on button "X" at bounding box center [407, 576] width 30 height 29
click at [415, 576] on button "X" at bounding box center [407, 576] width 30 height 29
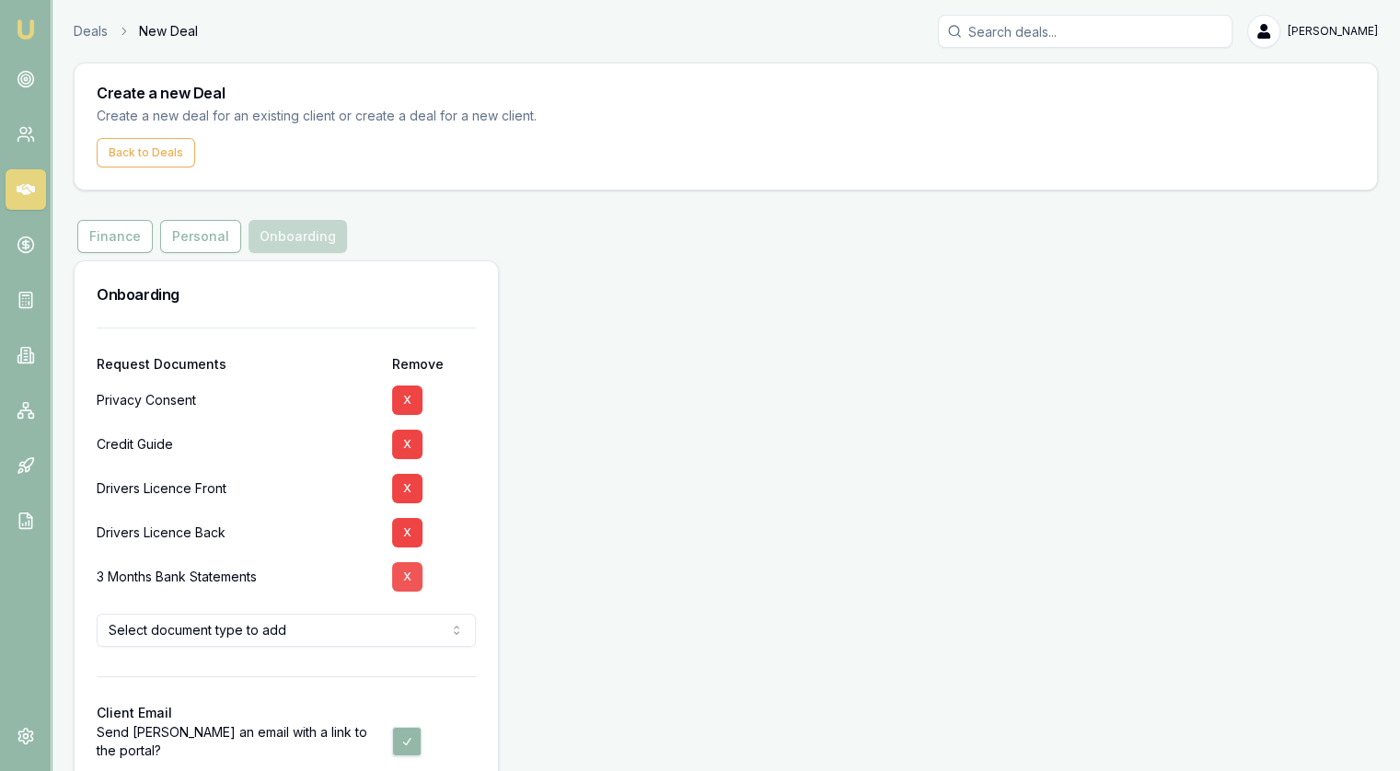
click at [410, 576] on button "X" at bounding box center [407, 576] width 30 height 29
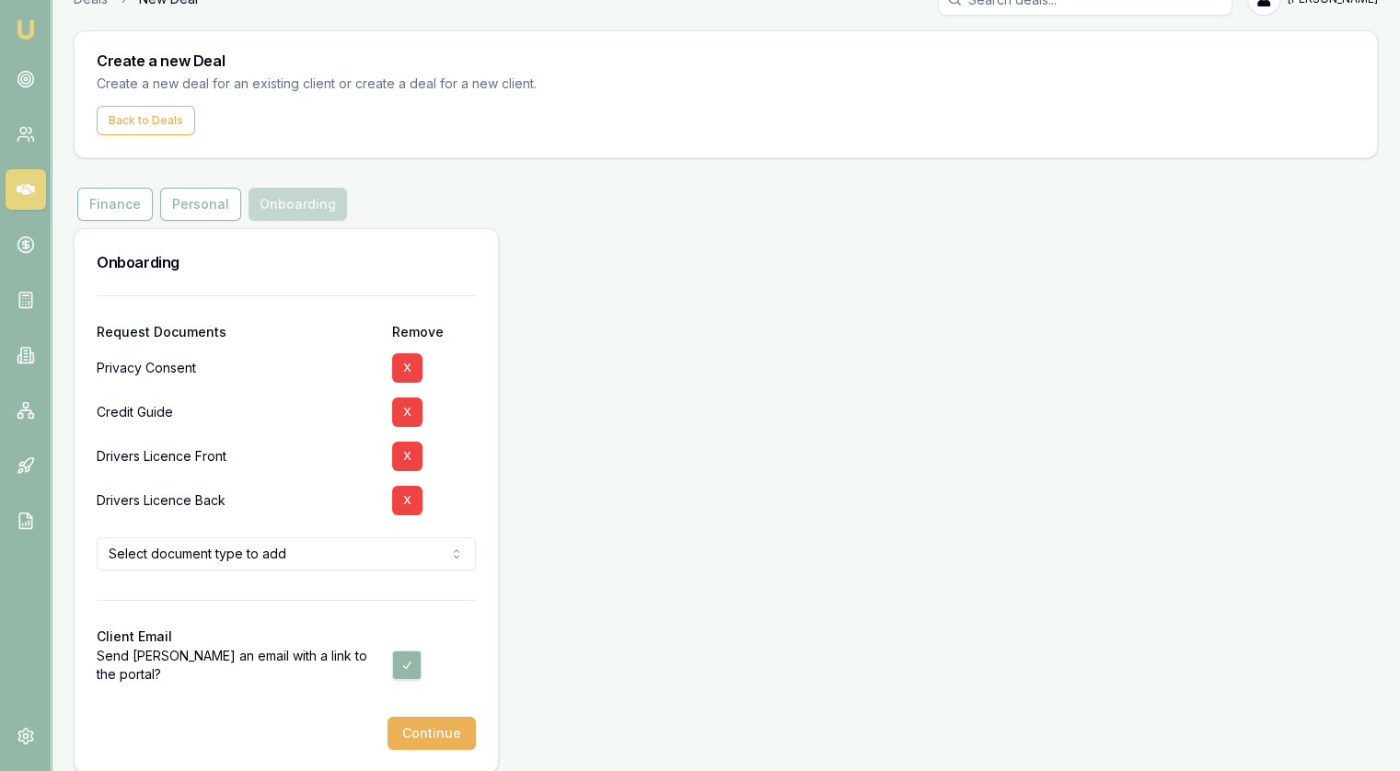
scroll to position [47, 0]
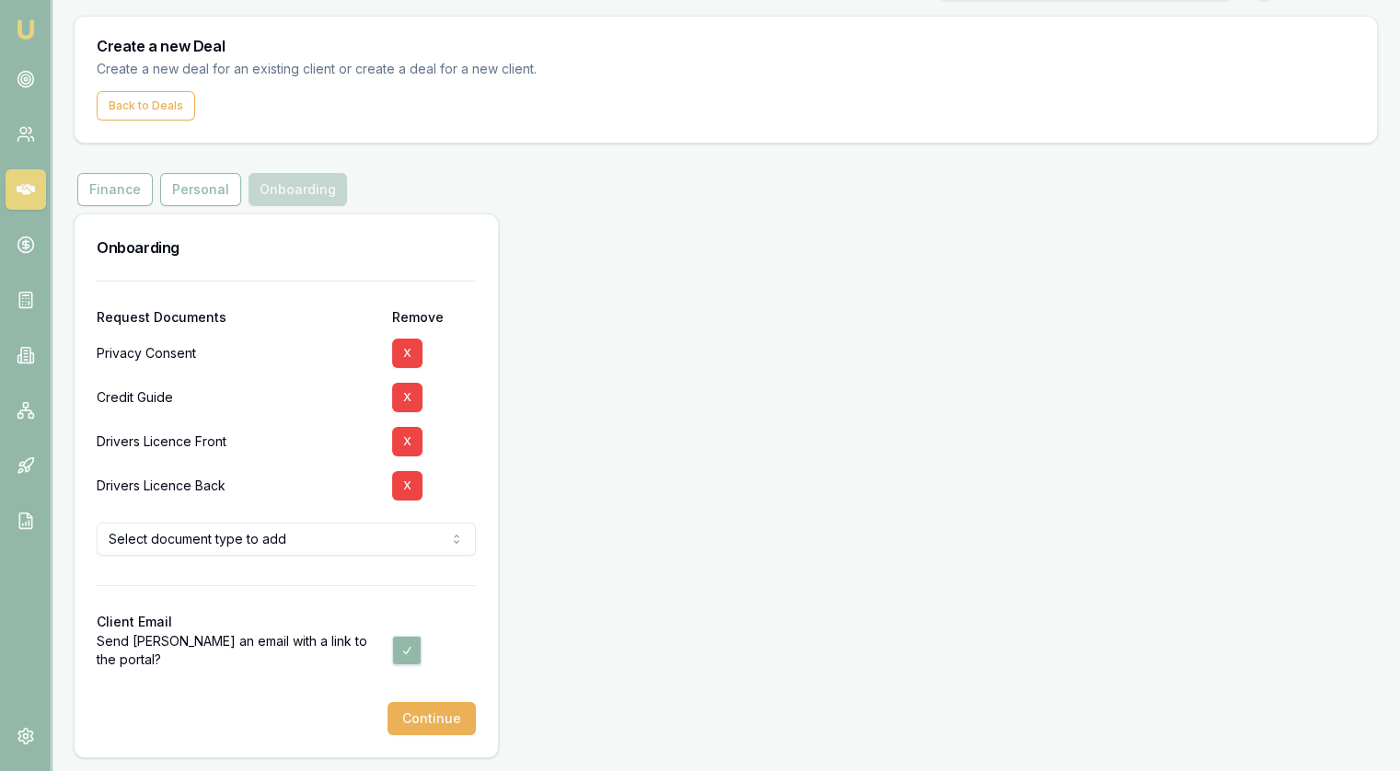
click at [432, 718] on button "Continue" at bounding box center [432, 718] width 88 height 33
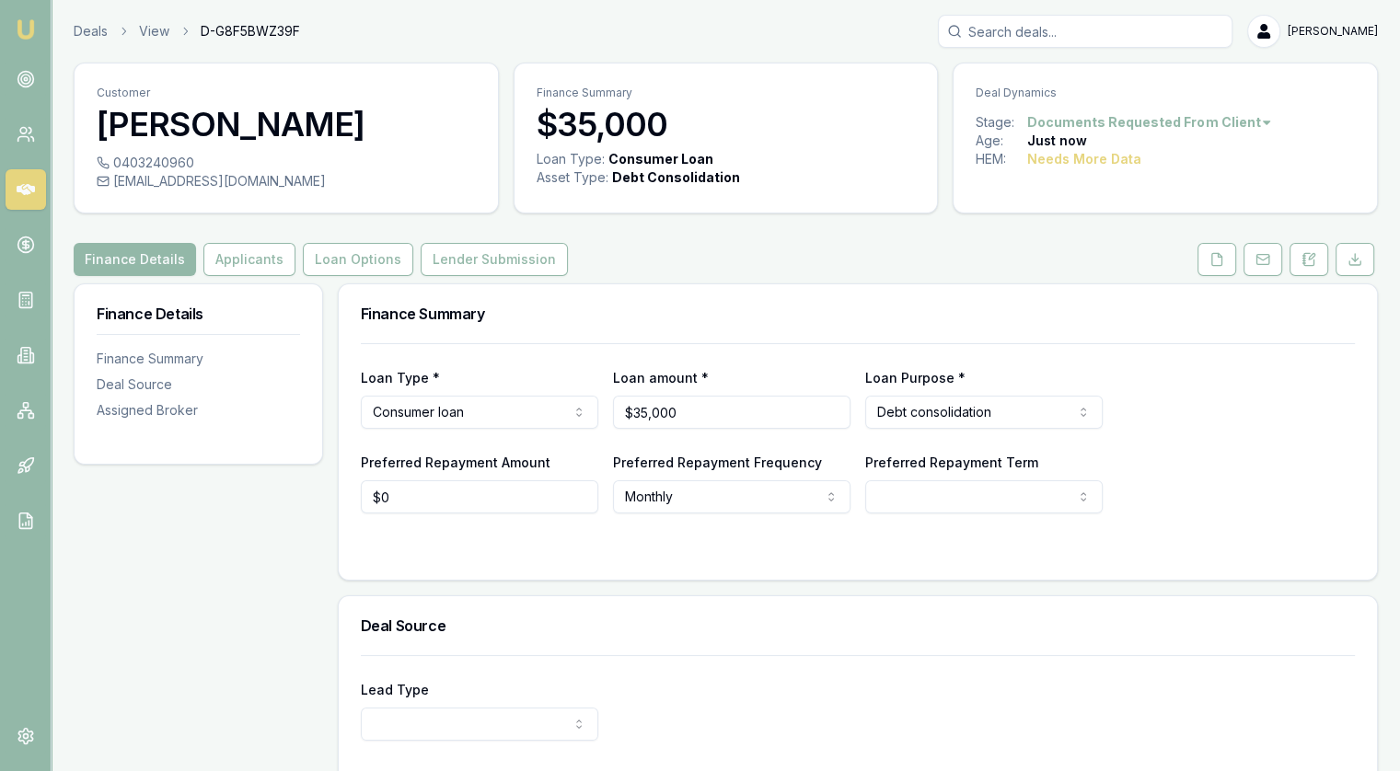
type input "0"
click at [469, 502] on input "0" at bounding box center [479, 497] width 237 height 33
type input "$800"
click at [942, 500] on html "Emu Broker Deals View D-G8F5BWZ39F [PERSON_NAME] Toggle Menu Customer [PERSON_N…" at bounding box center [700, 385] width 1400 height 771
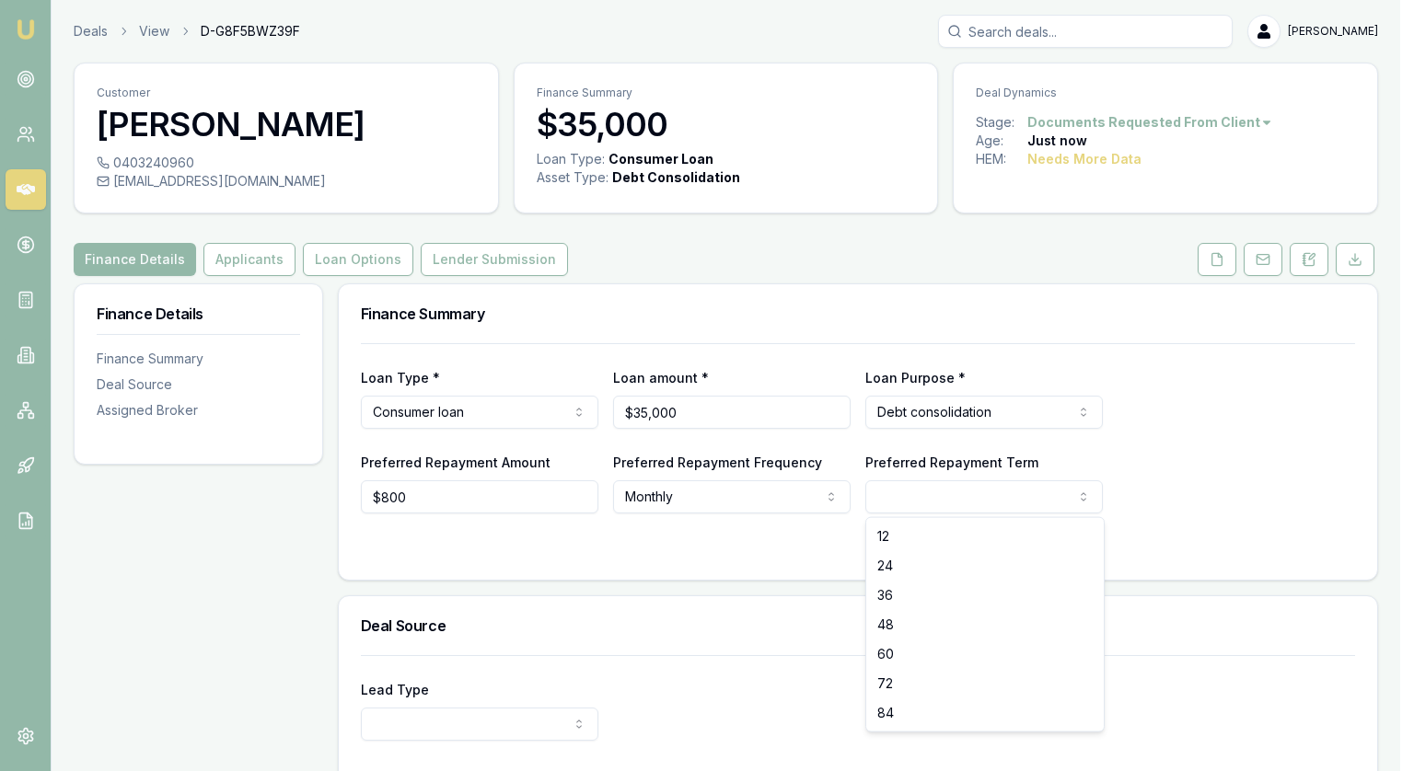
select select "36"
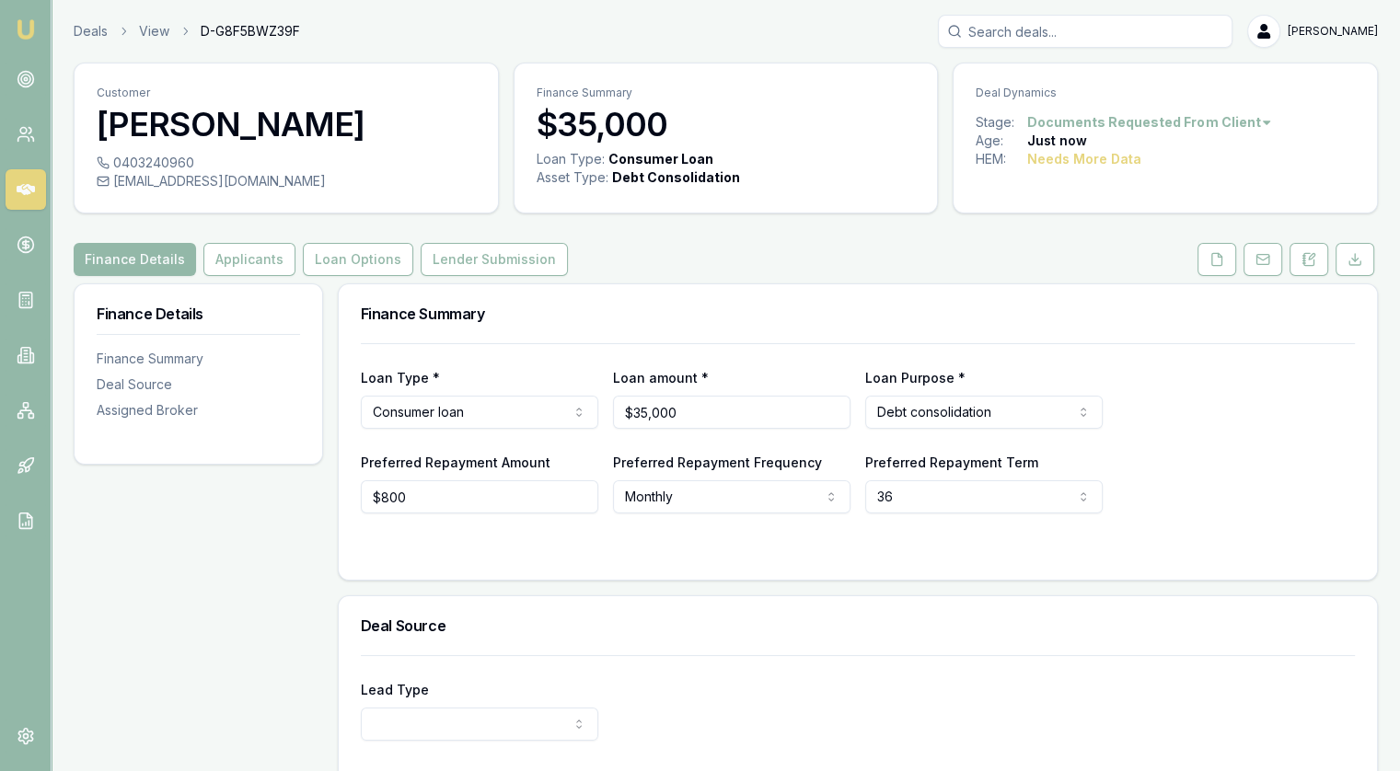
click at [741, 566] on div "Loan Type * Consumer loan Consumer loan Consumer asset Commercial loan Commerci…" at bounding box center [858, 461] width 1038 height 237
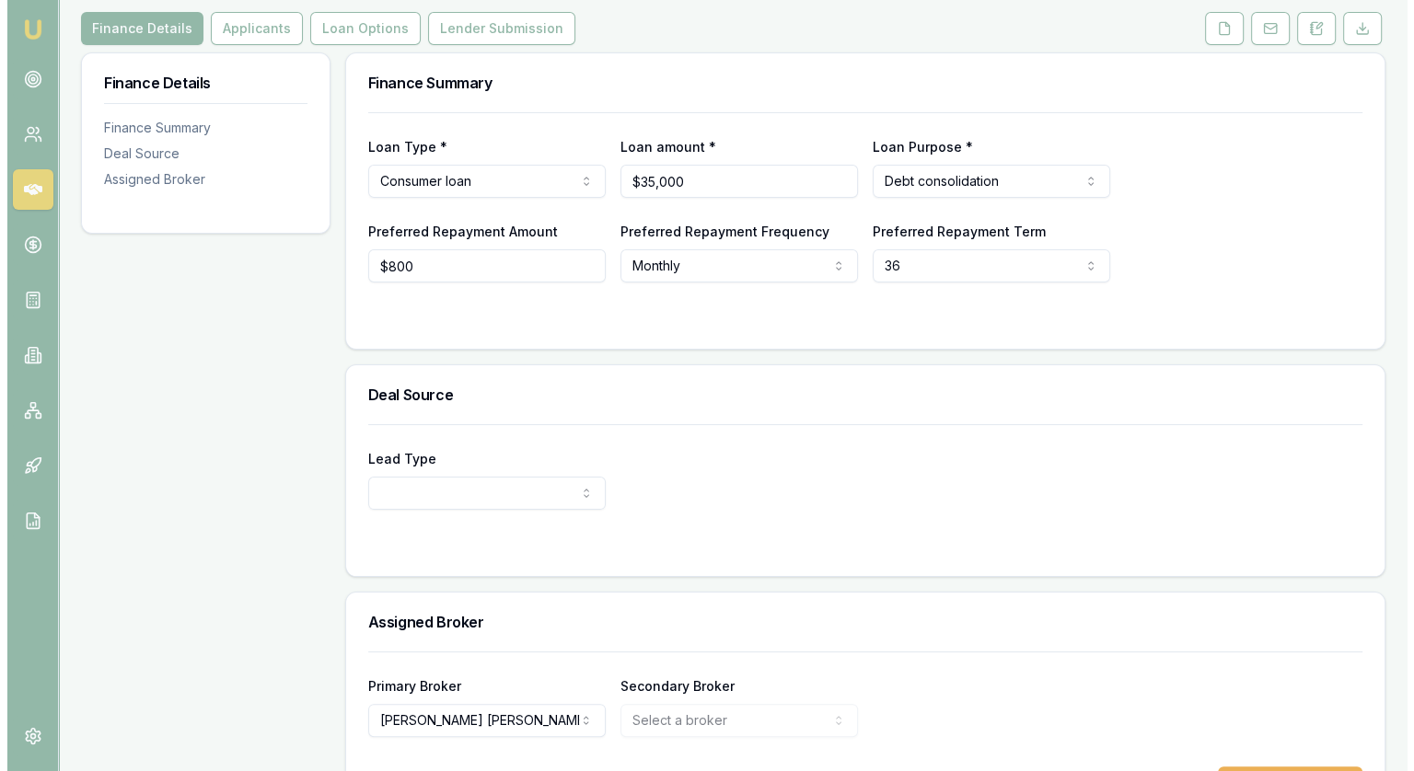
scroll to position [295, 0]
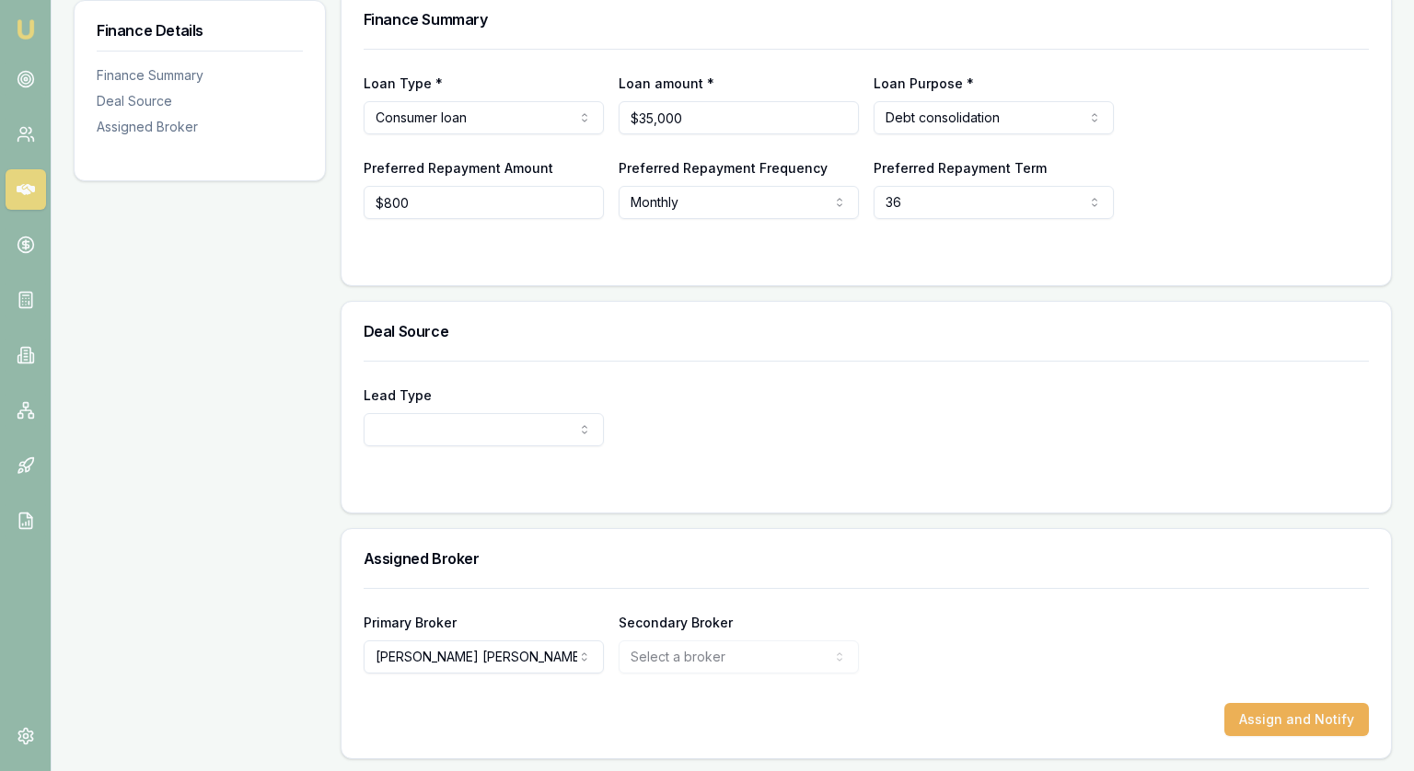
click at [434, 430] on html "Emu Broker Deals View D-G8F5BWZ39F [PERSON_NAME] Toggle Menu Customer [PERSON_N…" at bounding box center [707, 90] width 1414 height 771
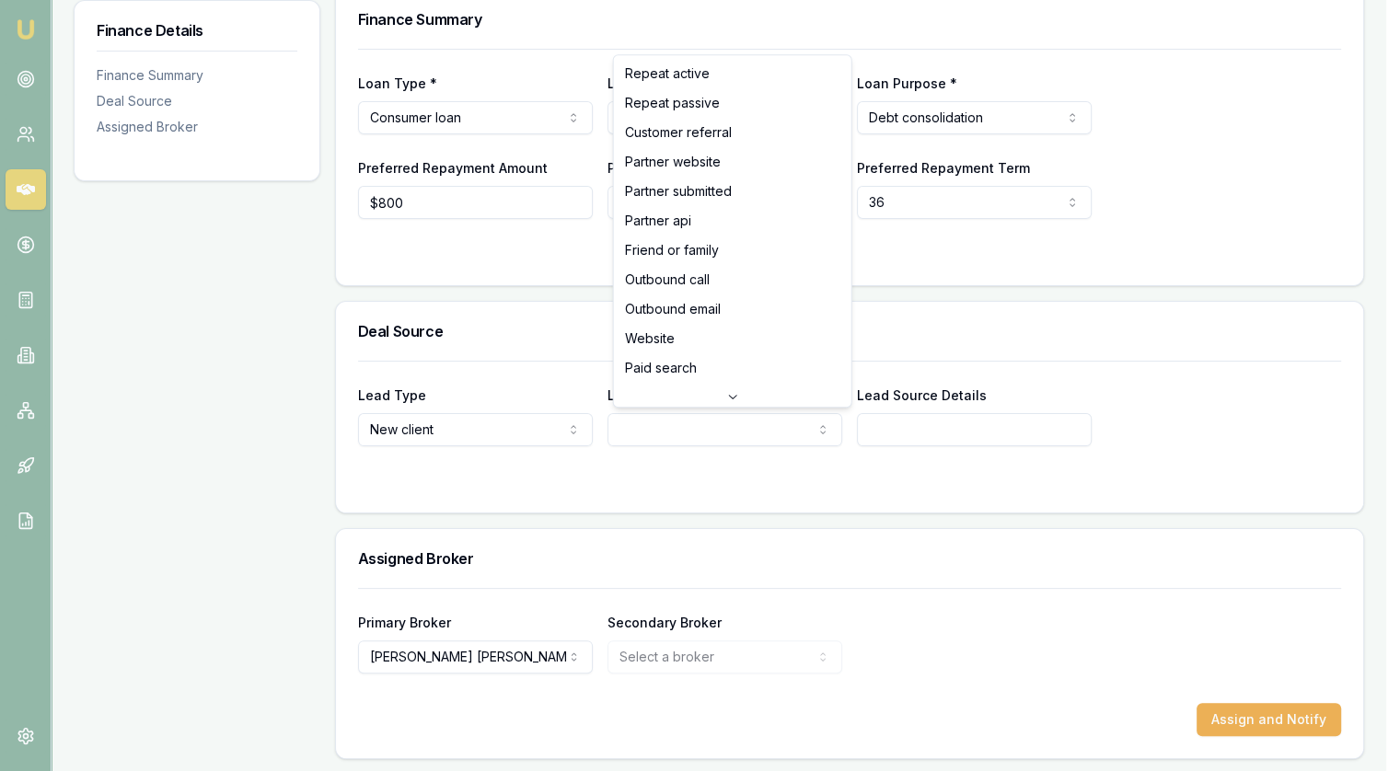
click at [684, 425] on html "Emu Broker Deals View D-G8F5BWZ39F [PERSON_NAME] Toggle Menu Customer [PERSON_N…" at bounding box center [700, 90] width 1400 height 771
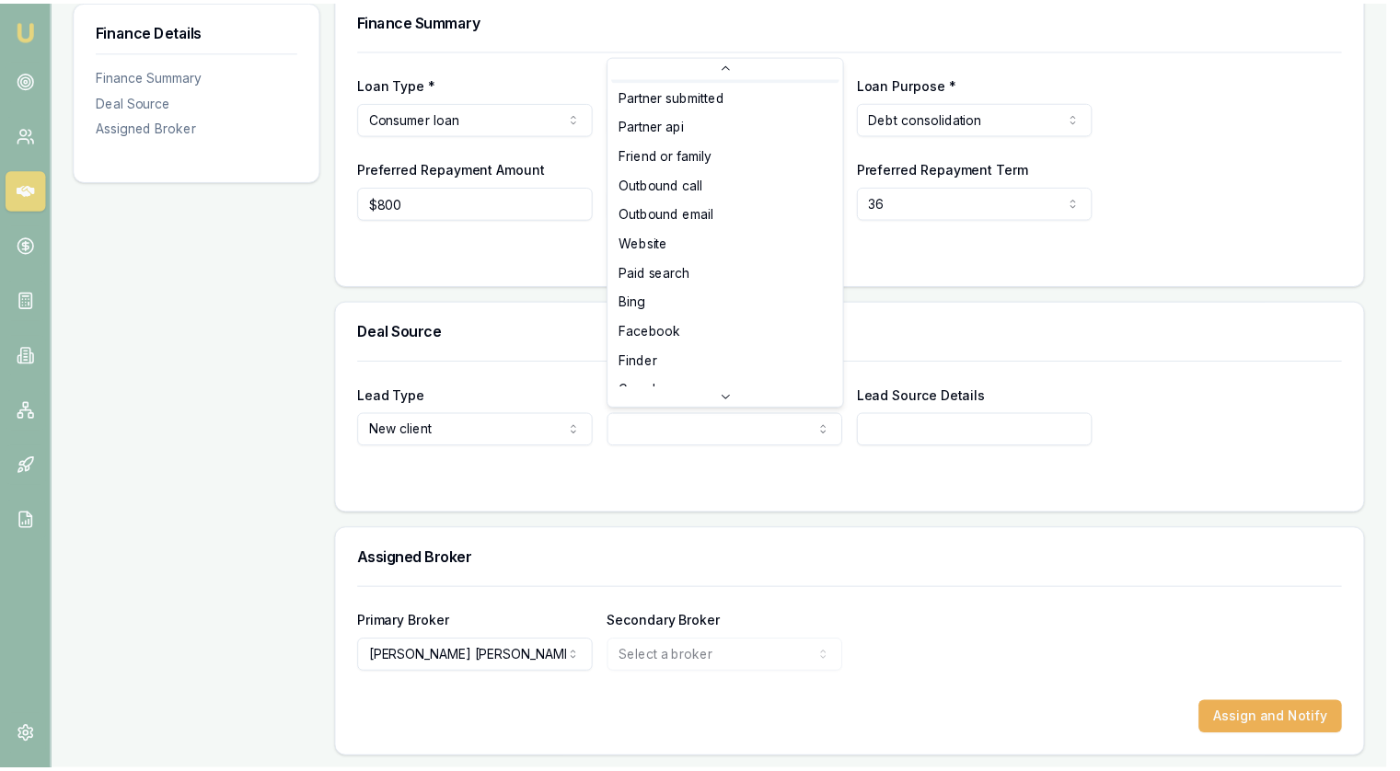
scroll to position [59, 0]
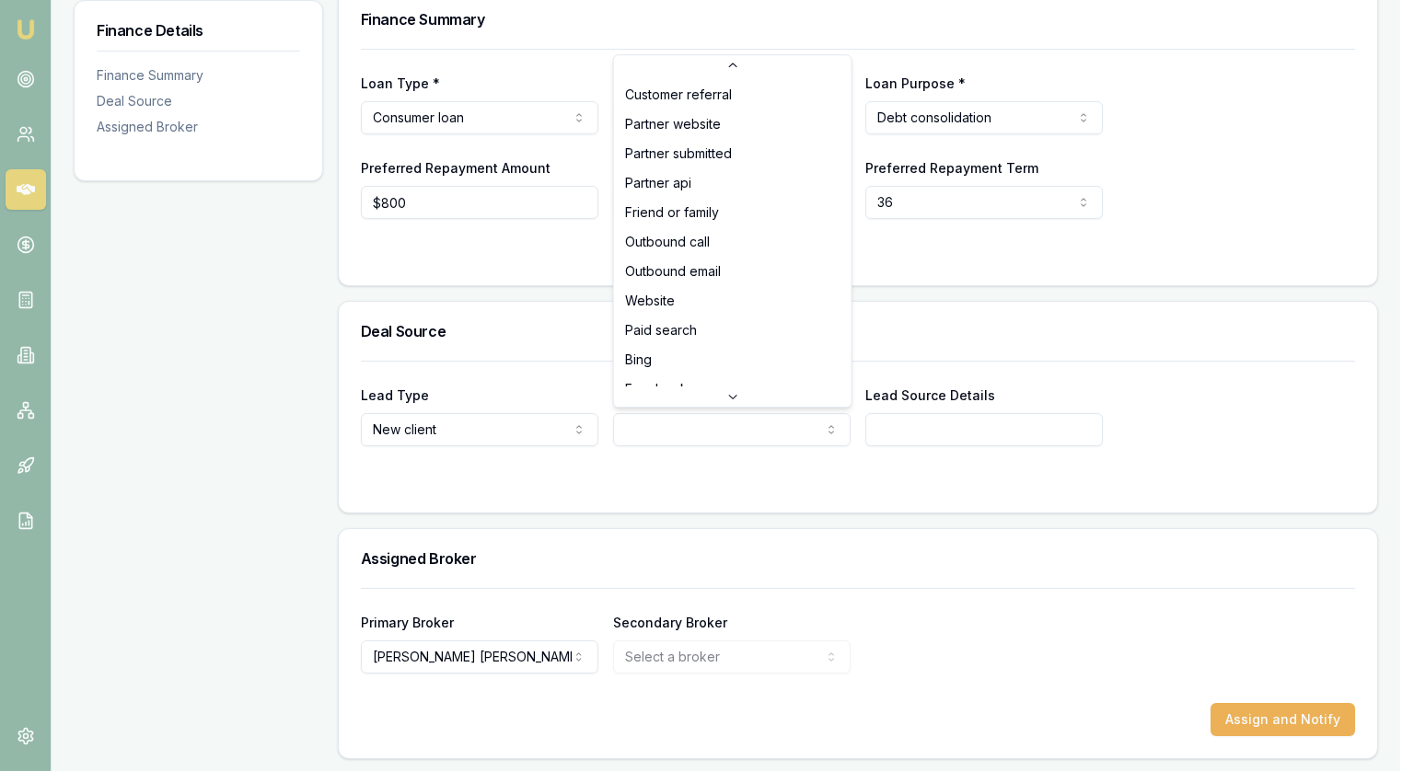
select select "FRIEND_OR_FAMILY"
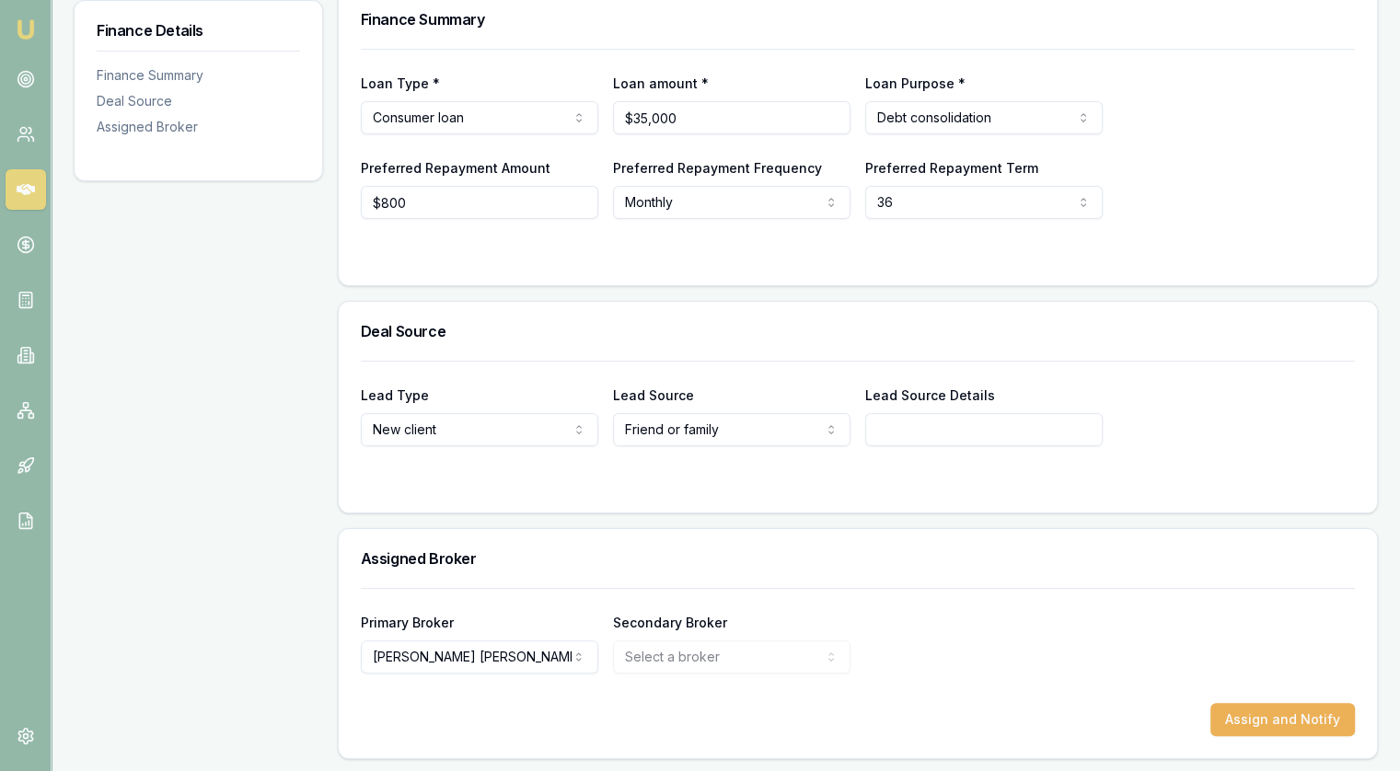
click at [905, 434] on input "Lead Source Details" at bounding box center [983, 429] width 237 height 33
type input "Friend"
click at [1260, 715] on button "Assign and Notify" at bounding box center [1283, 719] width 145 height 33
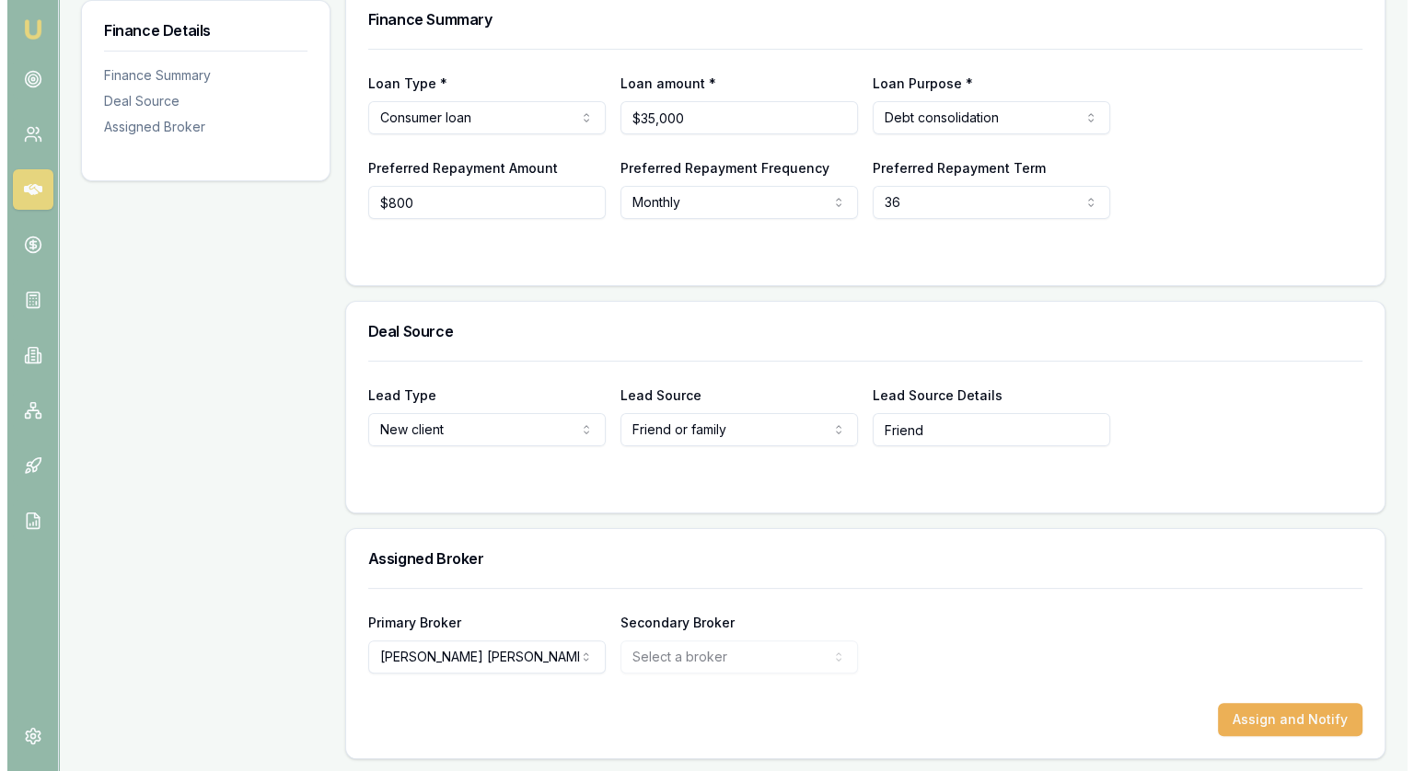
scroll to position [0, 0]
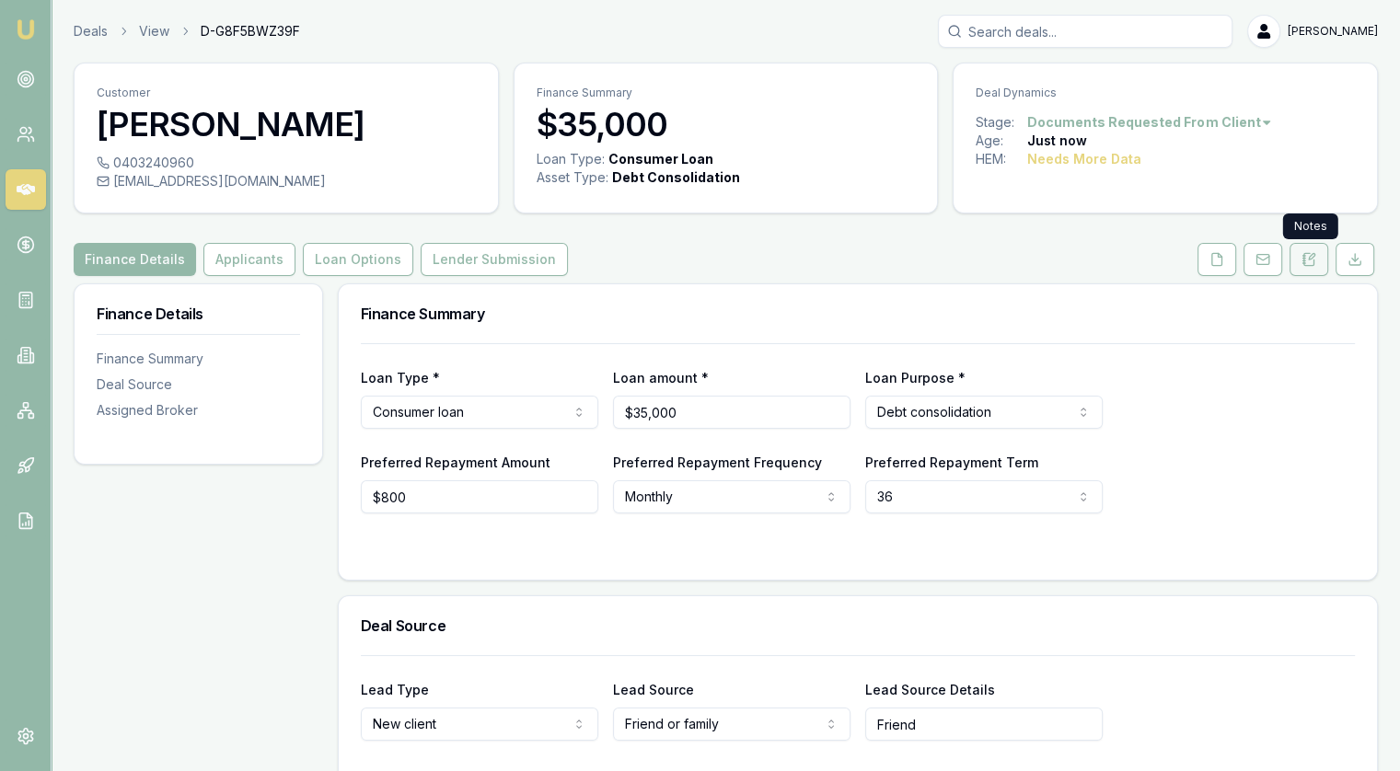
click at [1307, 259] on icon at bounding box center [1309, 259] width 15 height 15
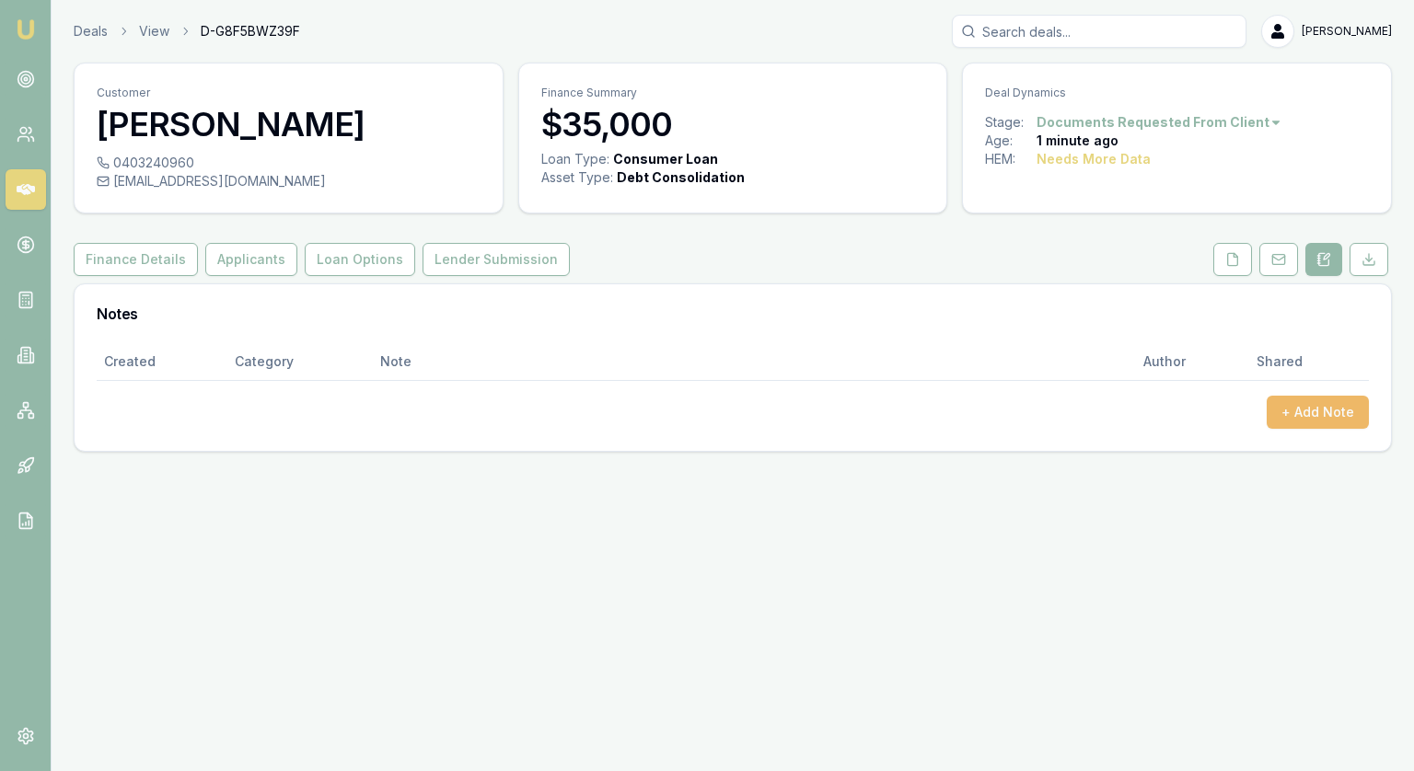
click at [1326, 411] on button "+ Add Note" at bounding box center [1318, 412] width 102 height 33
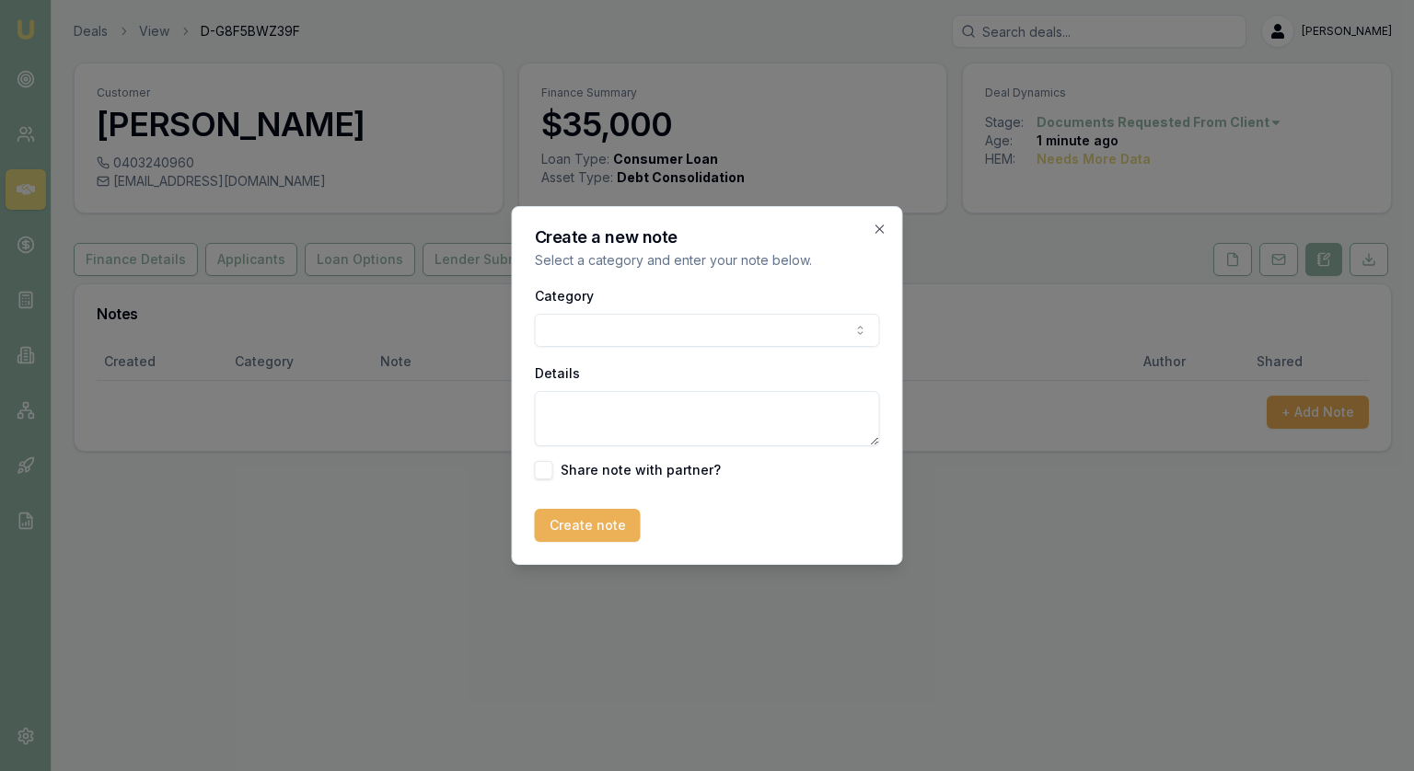
click at [678, 339] on body "Emu Broker Deals View D-G8F5BWZ39F [PERSON_NAME] Toggle Menu Customer [PERSON_N…" at bounding box center [707, 385] width 1414 height 771
click at [628, 422] on textarea "Details" at bounding box center [707, 418] width 345 height 55
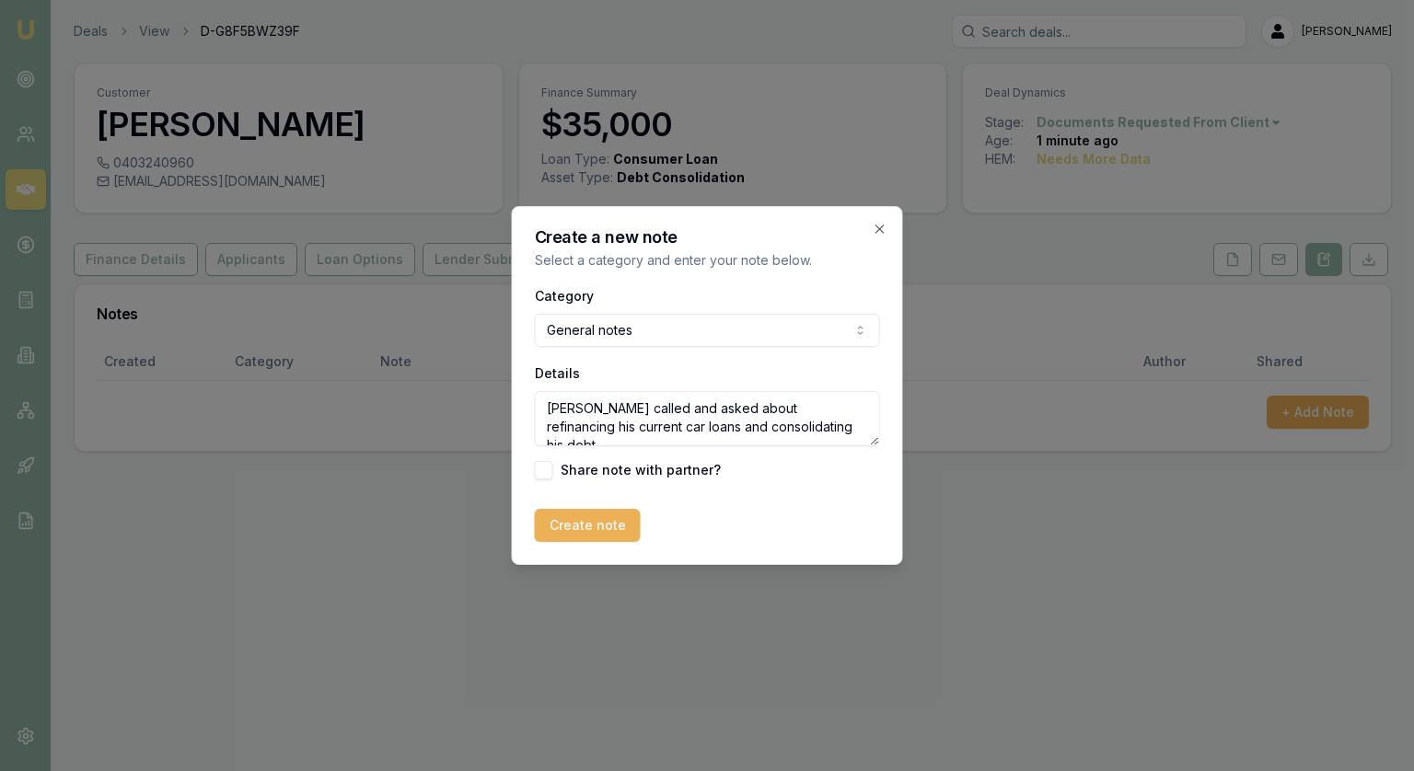
click at [795, 437] on textarea "[PERSON_NAME] called and asked about refinancing his current car loans and cons…" at bounding box center [707, 418] width 345 height 55
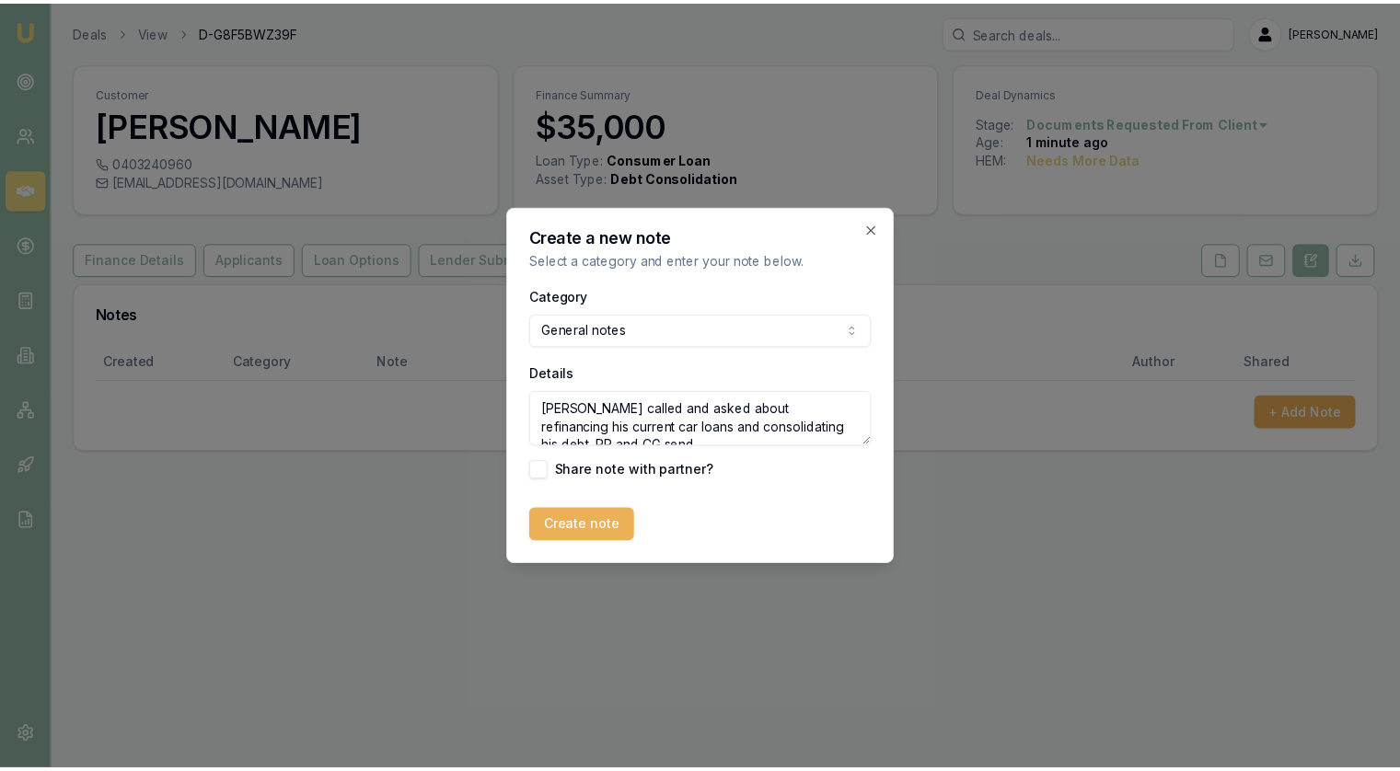
scroll to position [7, 0]
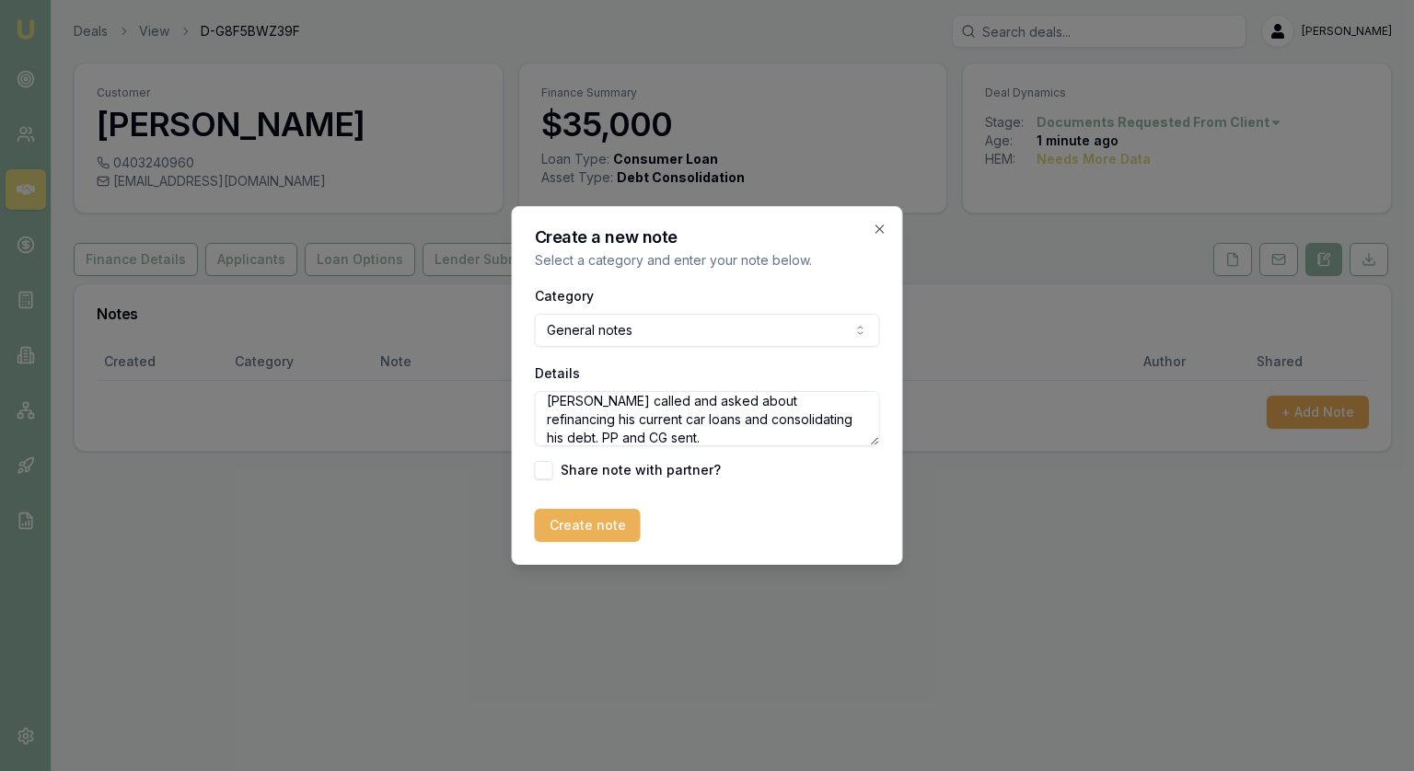
type textarea "[PERSON_NAME] called and asked about refinancing his current car loans and cons…"
click at [562, 519] on button "Create note" at bounding box center [588, 525] width 106 height 33
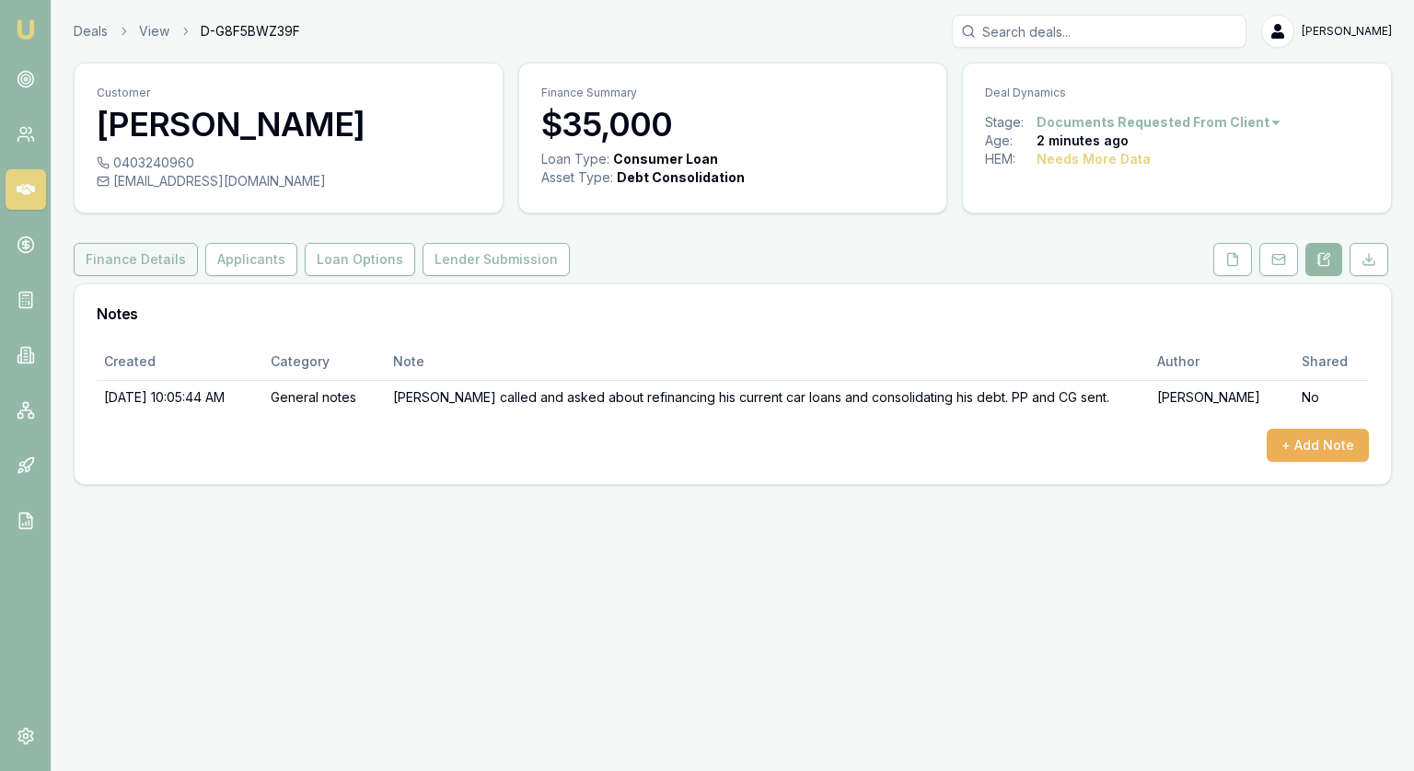
click at [146, 258] on button "Finance Details" at bounding box center [136, 259] width 124 height 33
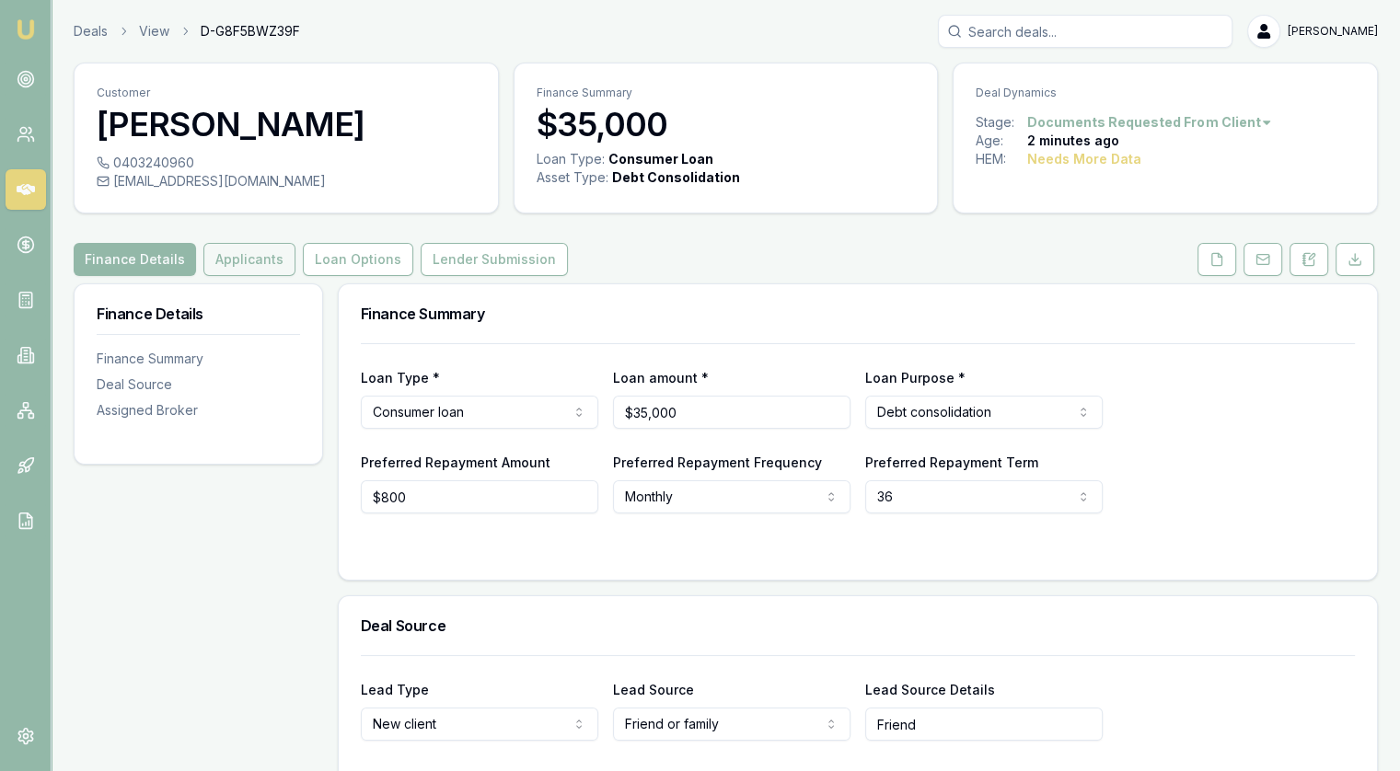
click at [228, 255] on button "Applicants" at bounding box center [249, 259] width 92 height 33
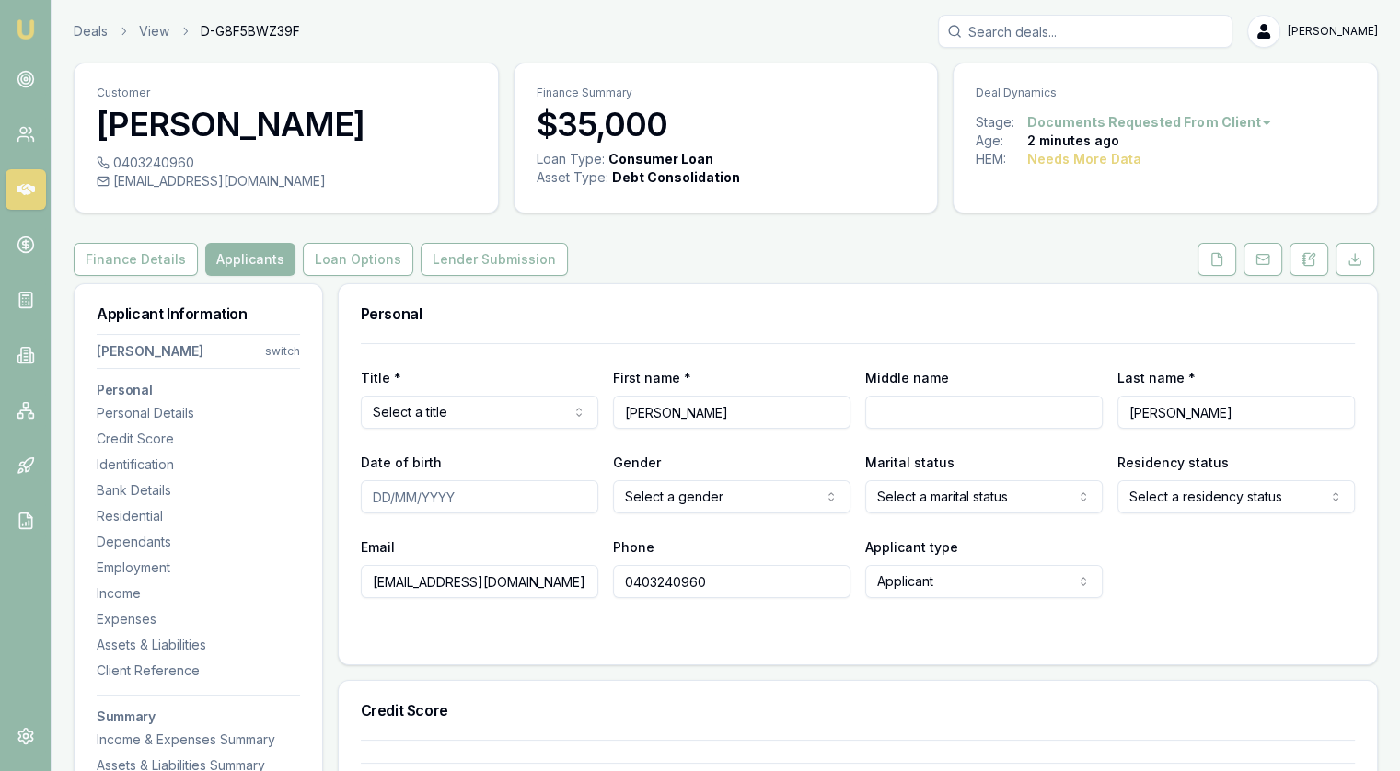
click at [457, 411] on html "Emu Broker Deals View D-G8F5BWZ39F [PERSON_NAME] Toggle Menu Customer [PERSON_N…" at bounding box center [700, 385] width 1400 height 771
click at [687, 409] on input "[PERSON_NAME]" at bounding box center [731, 412] width 237 height 33
click at [734, 492] on html "Emu Broker Deals View D-G8F5BWZ39F [PERSON_NAME] Toggle Menu Customer [PERSON_N…" at bounding box center [700, 385] width 1400 height 771
click at [979, 500] on html "Emu Broker Deals View D-G8F5BWZ39F [PERSON_NAME] Toggle Menu Customer [PERSON_N…" at bounding box center [700, 385] width 1400 height 771
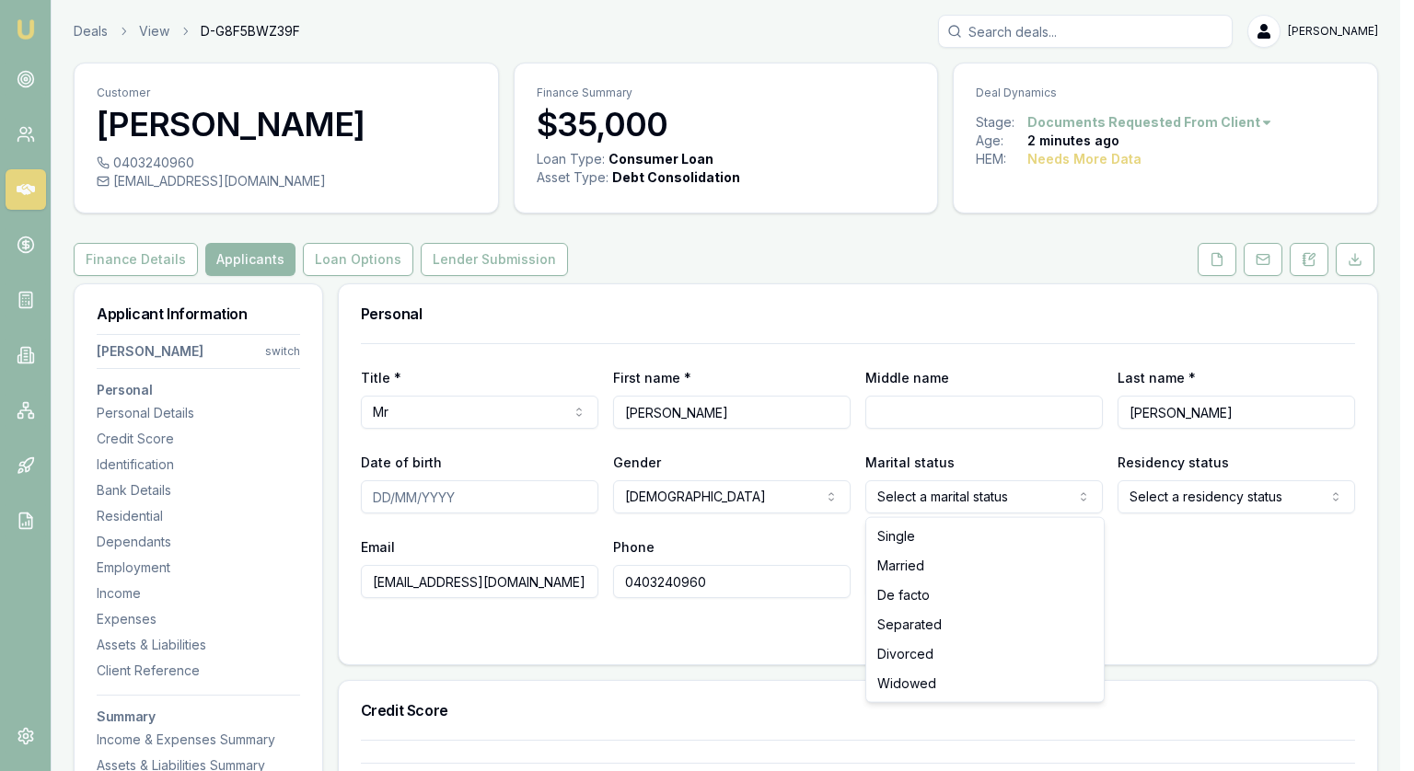
select select "MARRIED"
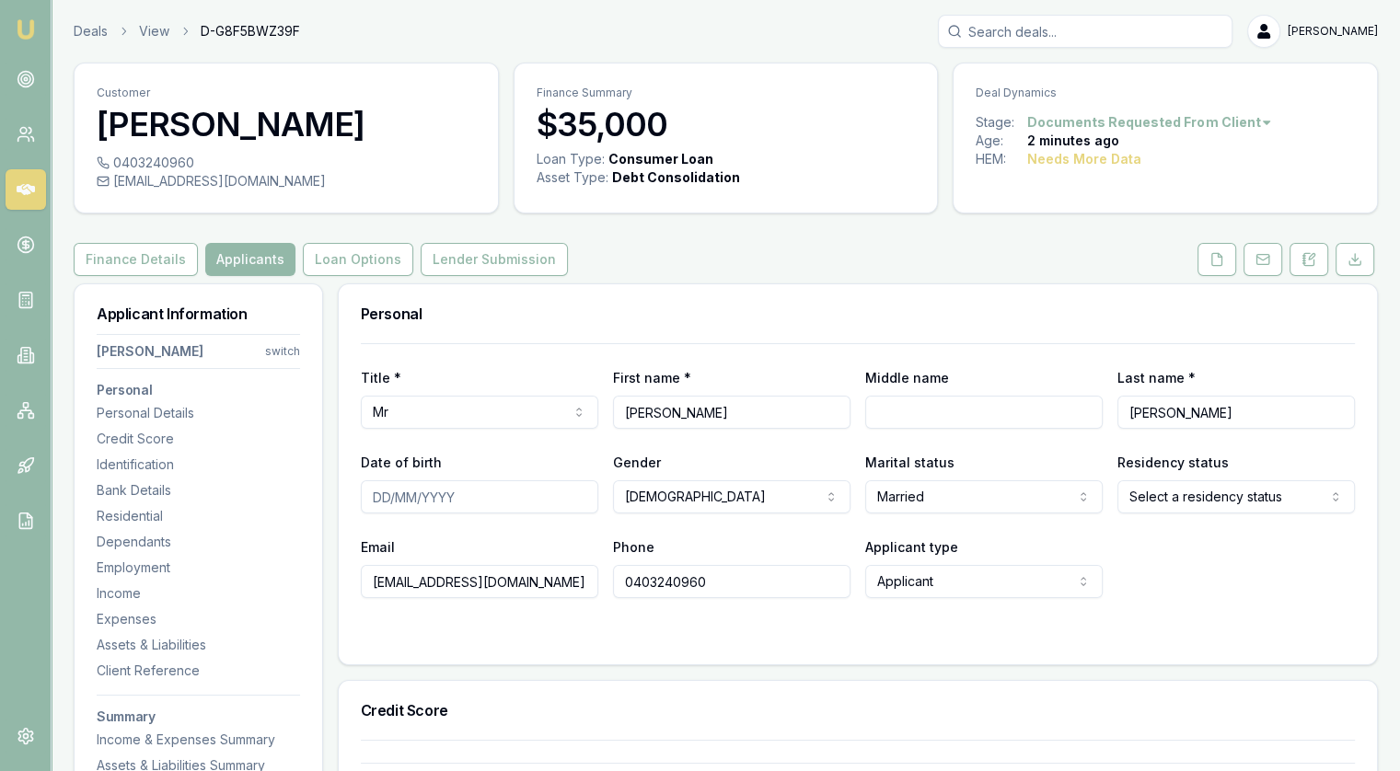
click at [1211, 505] on html "Emu Broker Deals View D-G8F5BWZ39F [PERSON_NAME] Toggle Menu Customer [PERSON_N…" at bounding box center [700, 385] width 1400 height 771
click at [1202, 589] on div "Email [EMAIL_ADDRESS][DOMAIN_NAME] Phone [PHONE_NUMBER] Applicant type Applican…" at bounding box center [858, 567] width 994 height 63
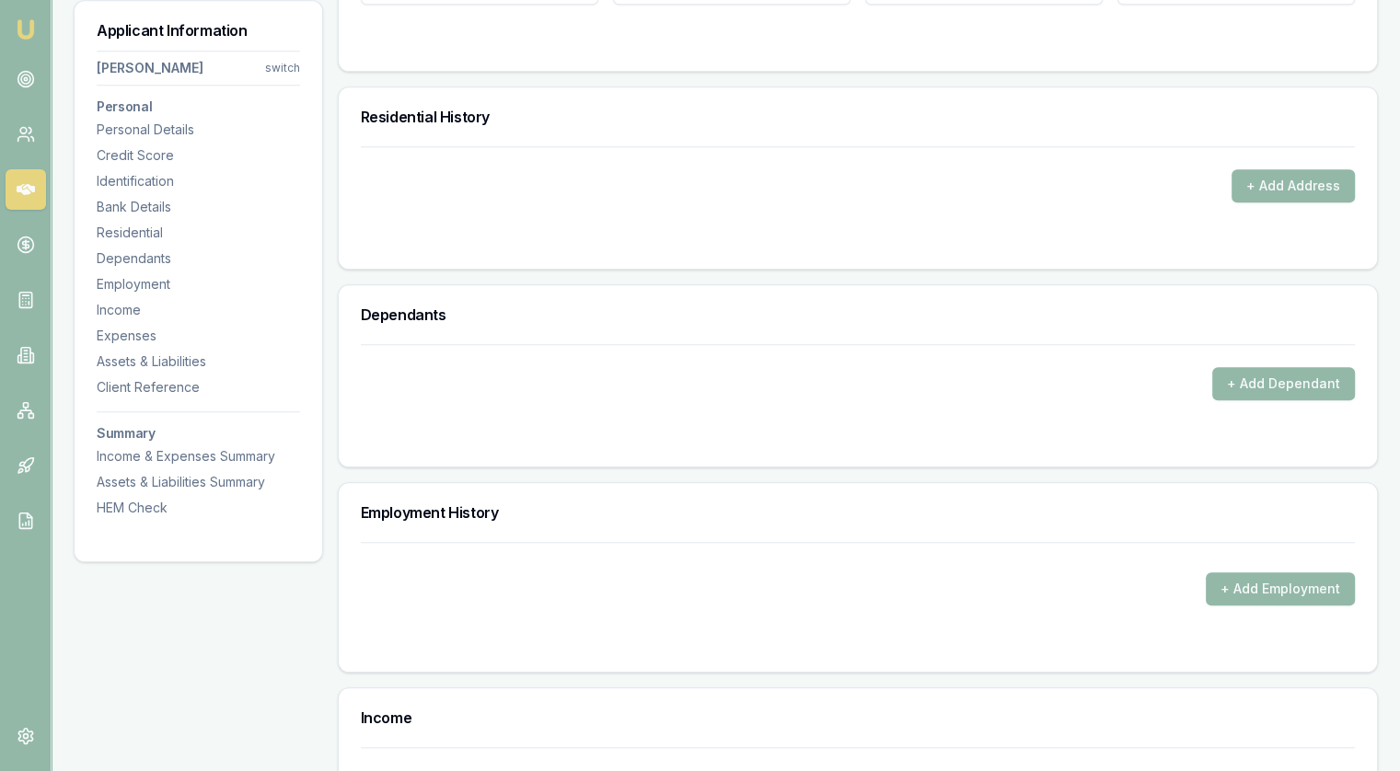
scroll to position [1657, 0]
